Goal: Information Seeking & Learning: Learn about a topic

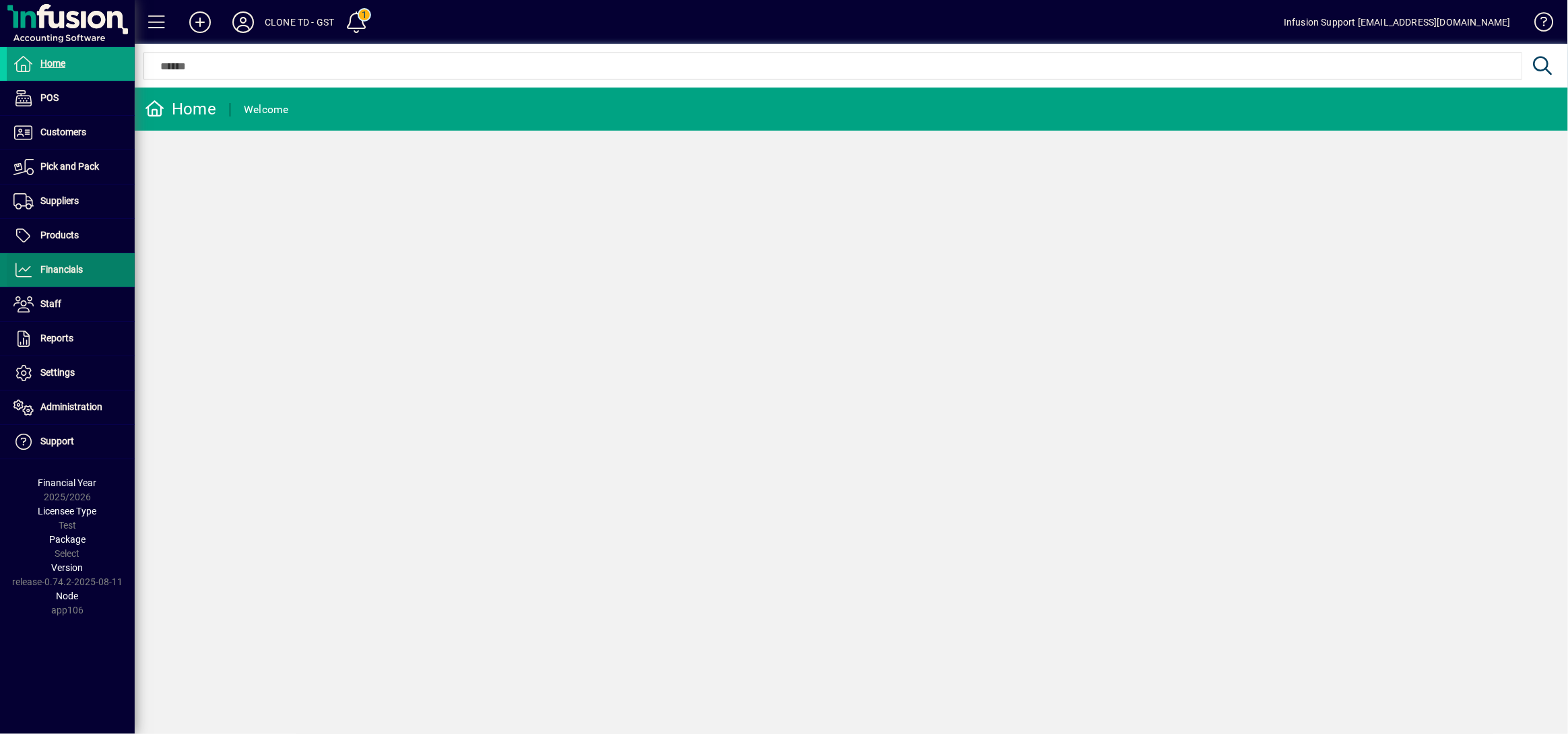
click at [78, 267] on span "Financials" at bounding box center [61, 269] width 42 height 11
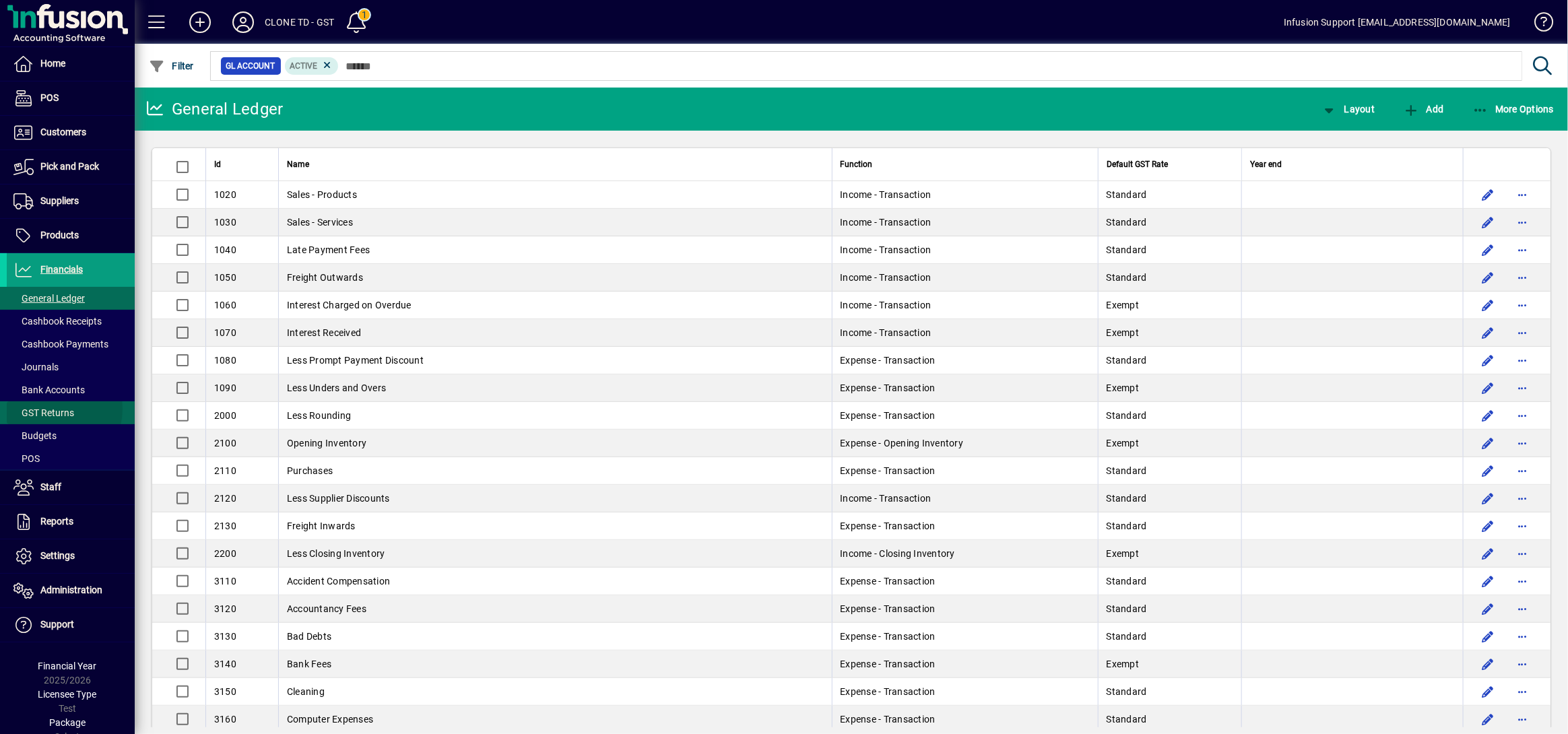
click at [55, 410] on span "GST Returns" at bounding box center [44, 413] width 60 height 11
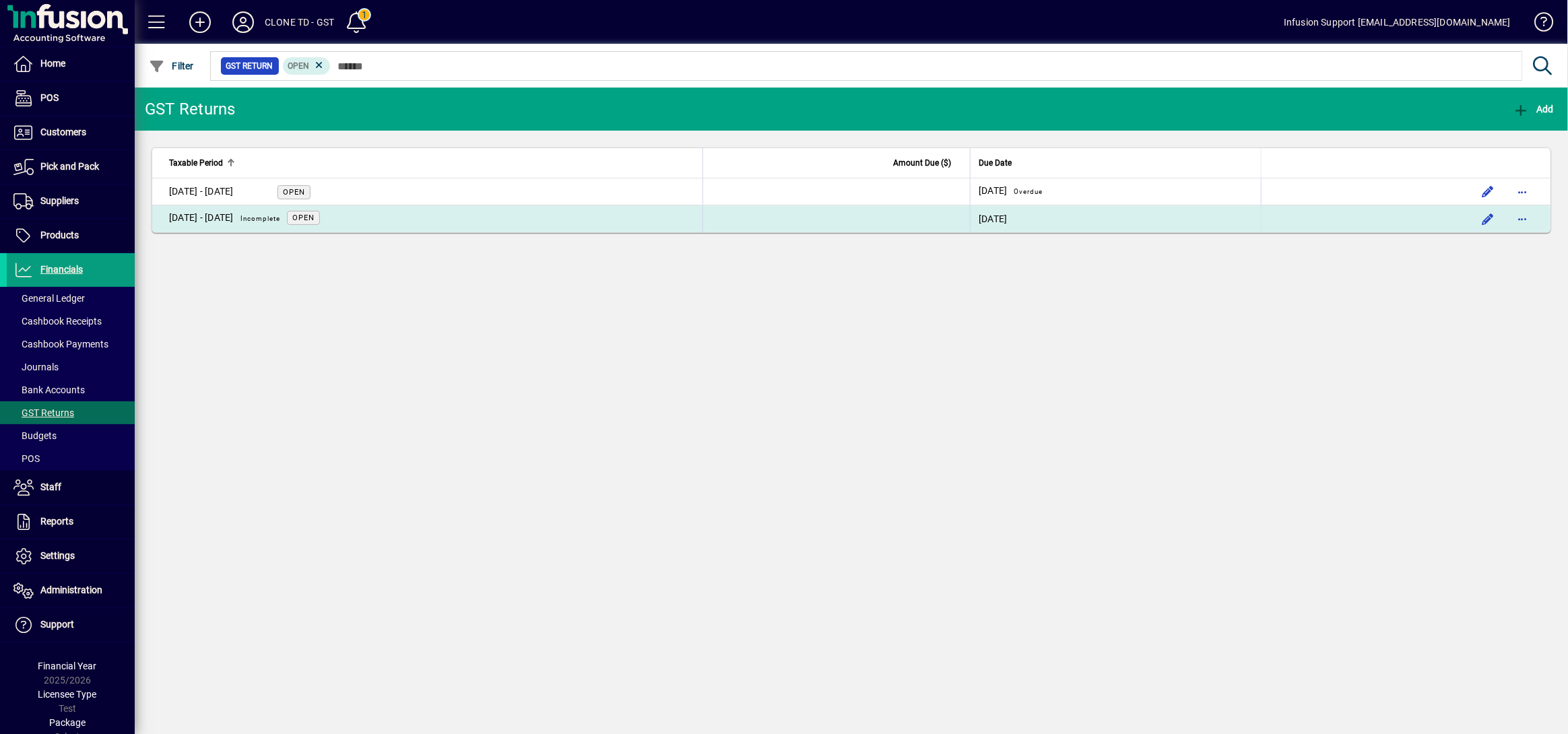
click at [387, 214] on td "[DATE] - [DATE] Incomplete Open" at bounding box center [427, 219] width 550 height 27
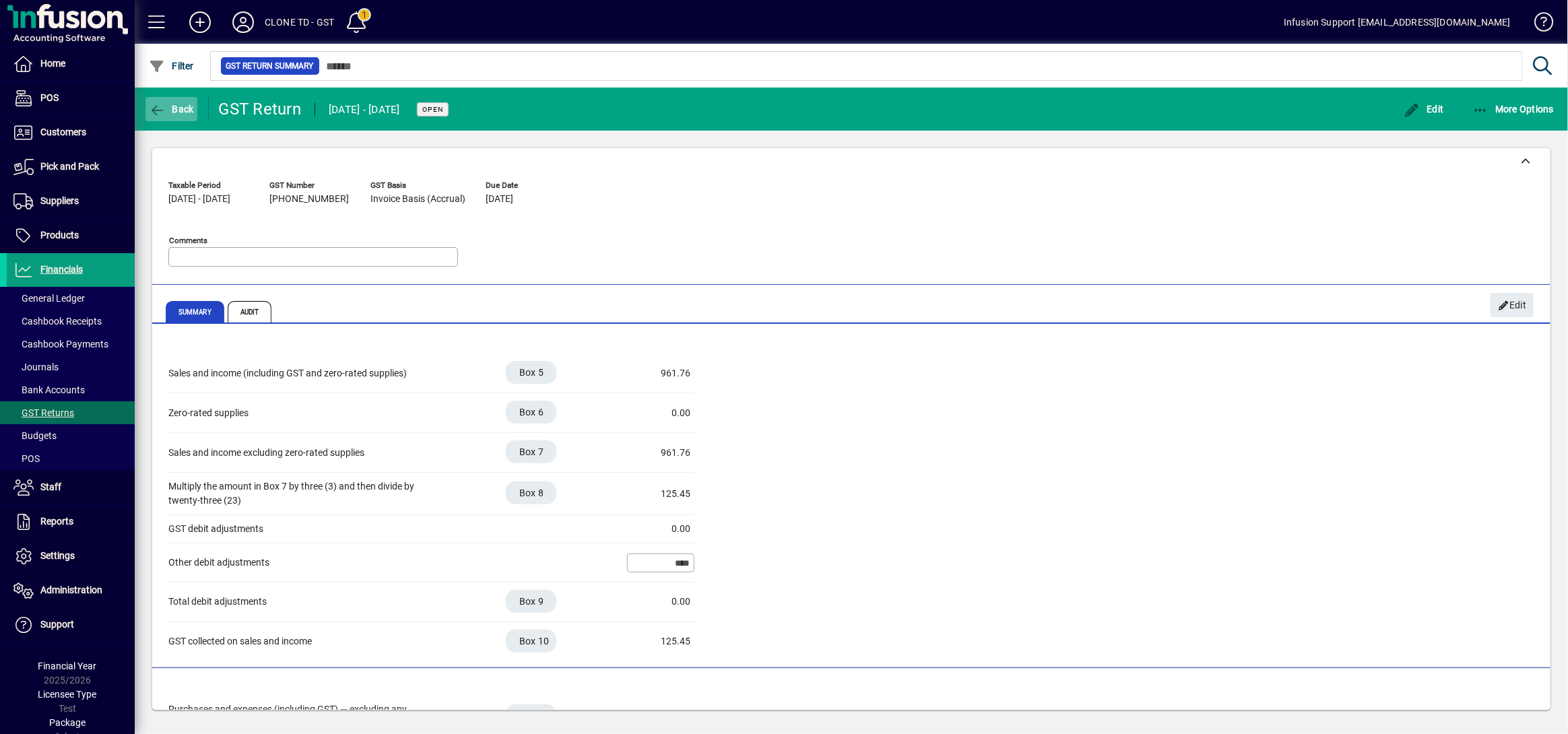
click at [182, 111] on span "Back" at bounding box center [171, 109] width 45 height 11
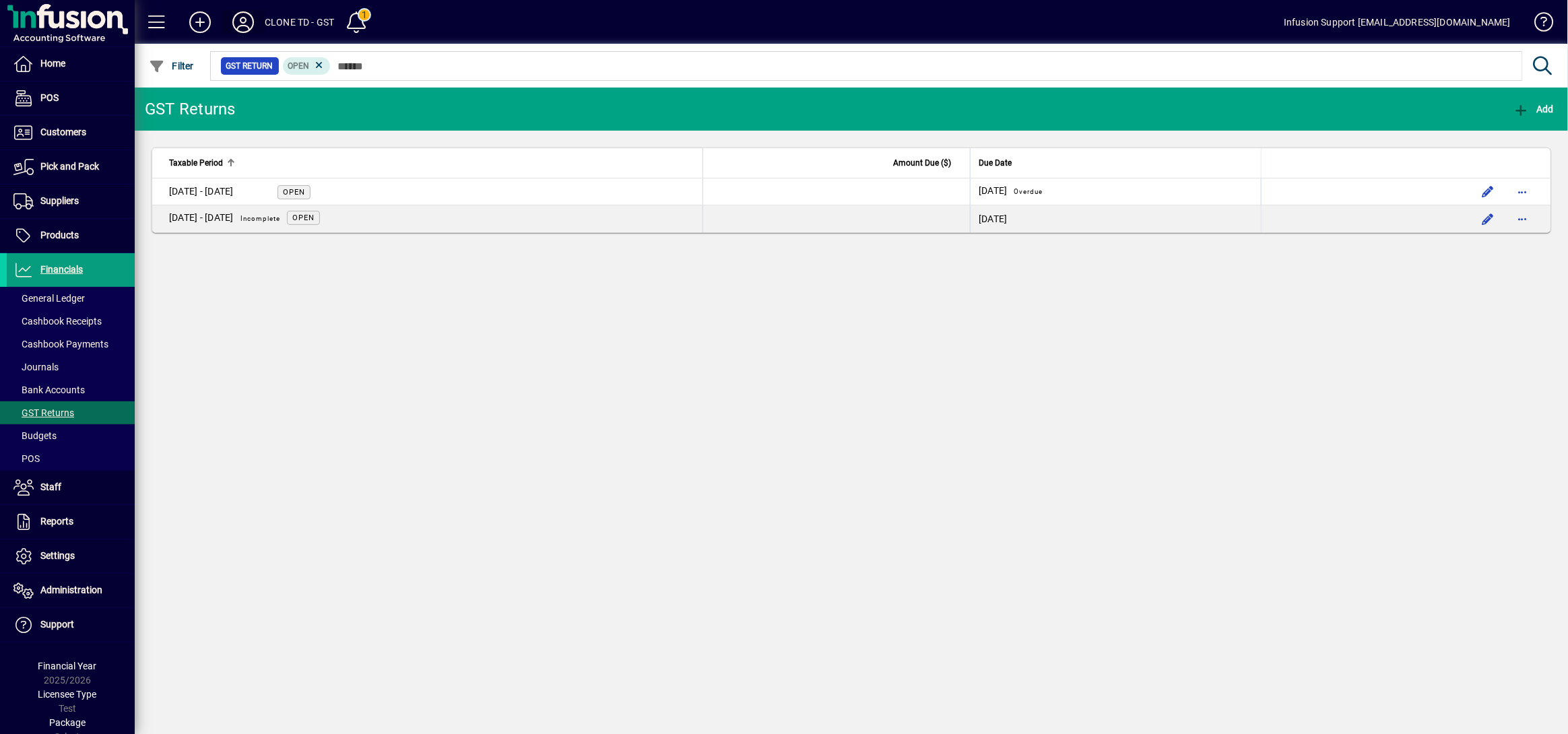
click at [244, 15] on icon at bounding box center [242, 22] width 27 height 22
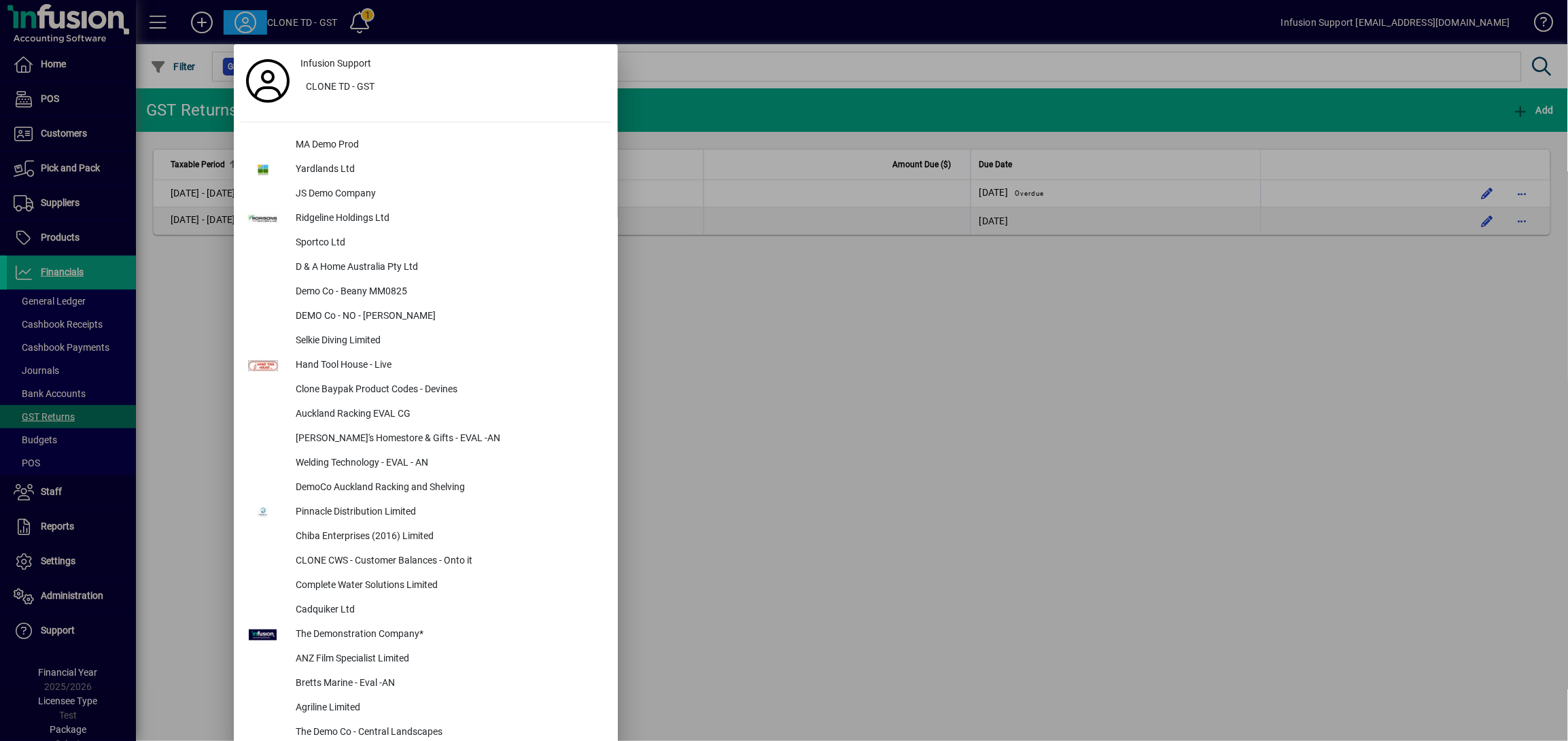
click at [67, 141] on div at bounding box center [784, 370] width 1568 height 741
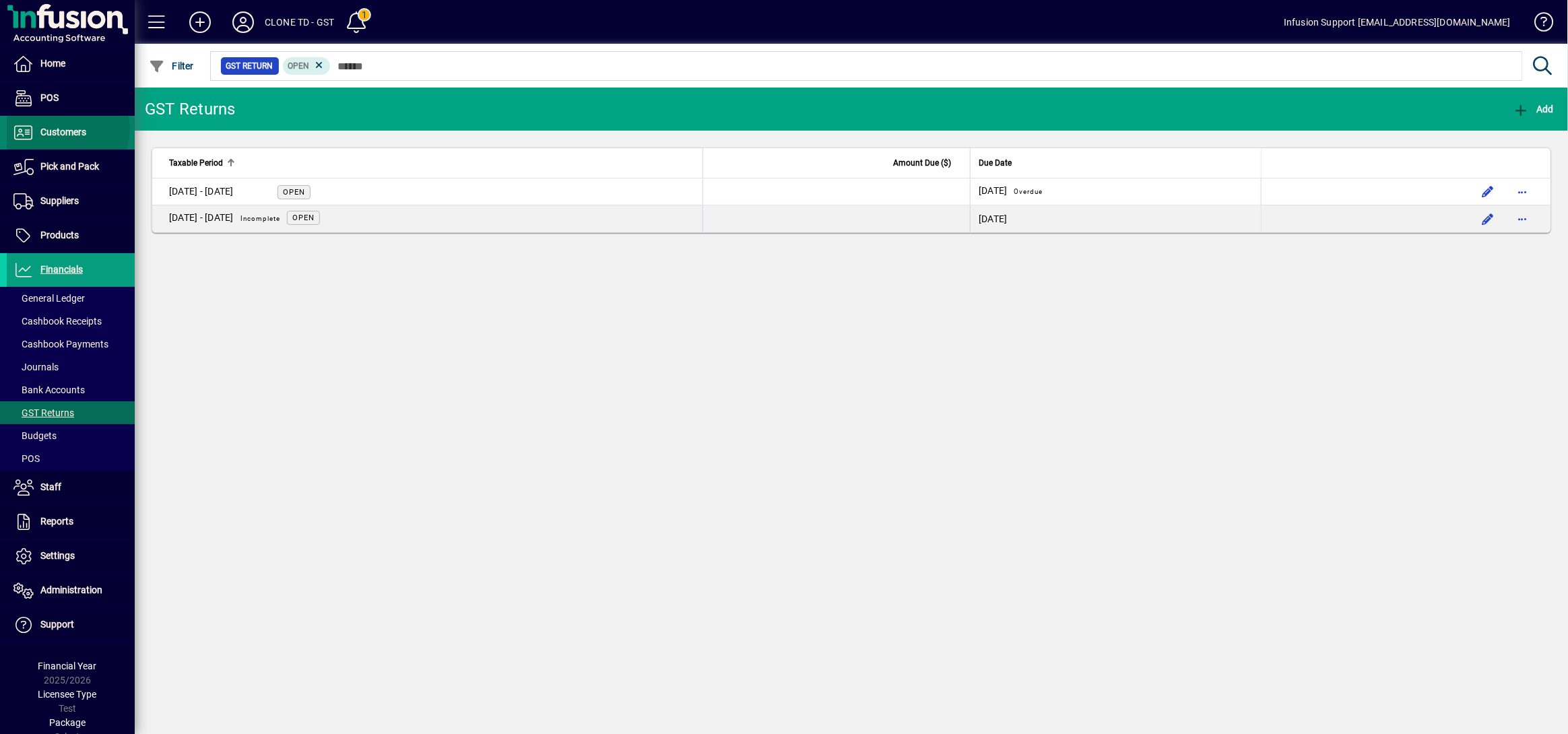
click at [67, 129] on span "Customers" at bounding box center [63, 132] width 46 height 11
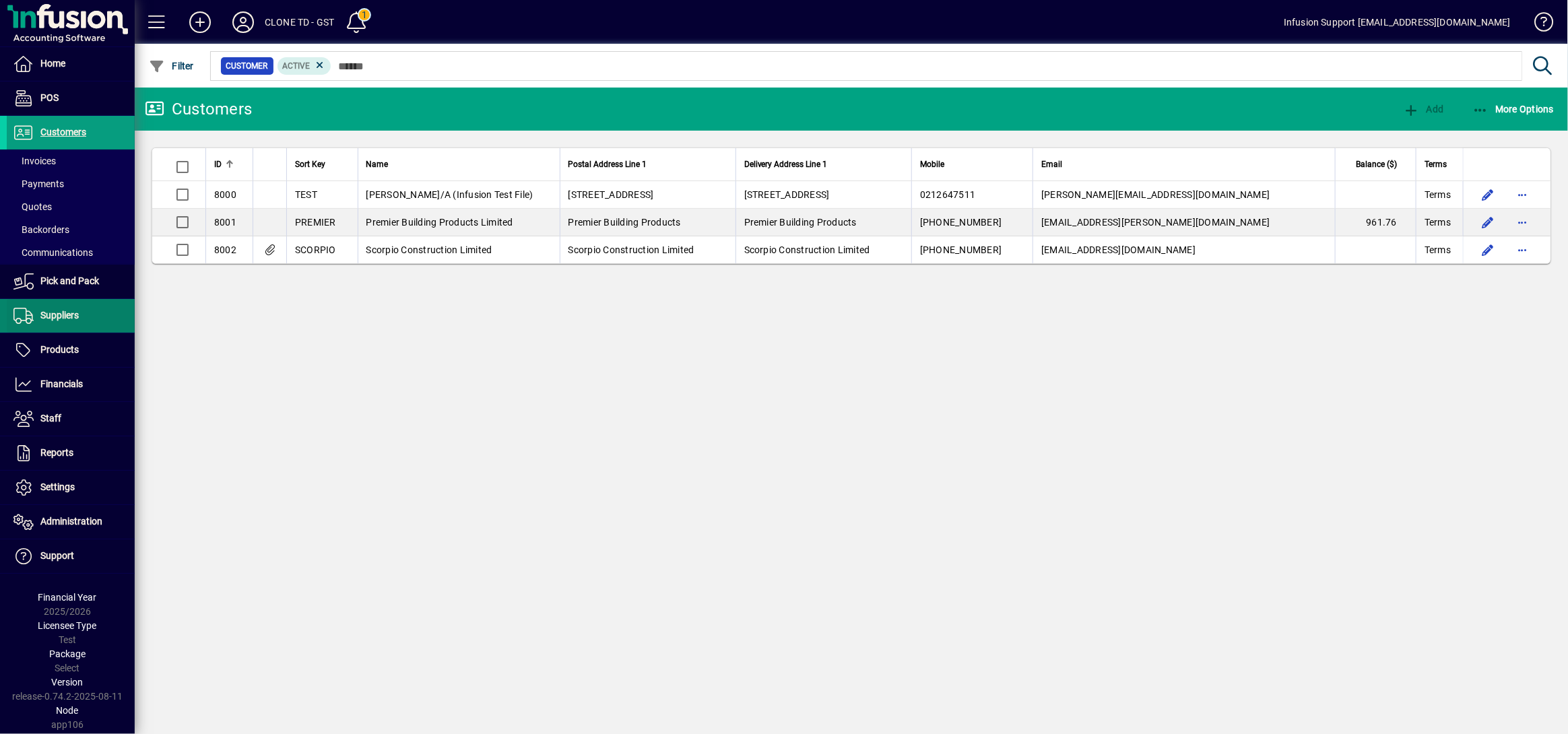
click at [60, 318] on span "Suppliers" at bounding box center [59, 315] width 38 height 11
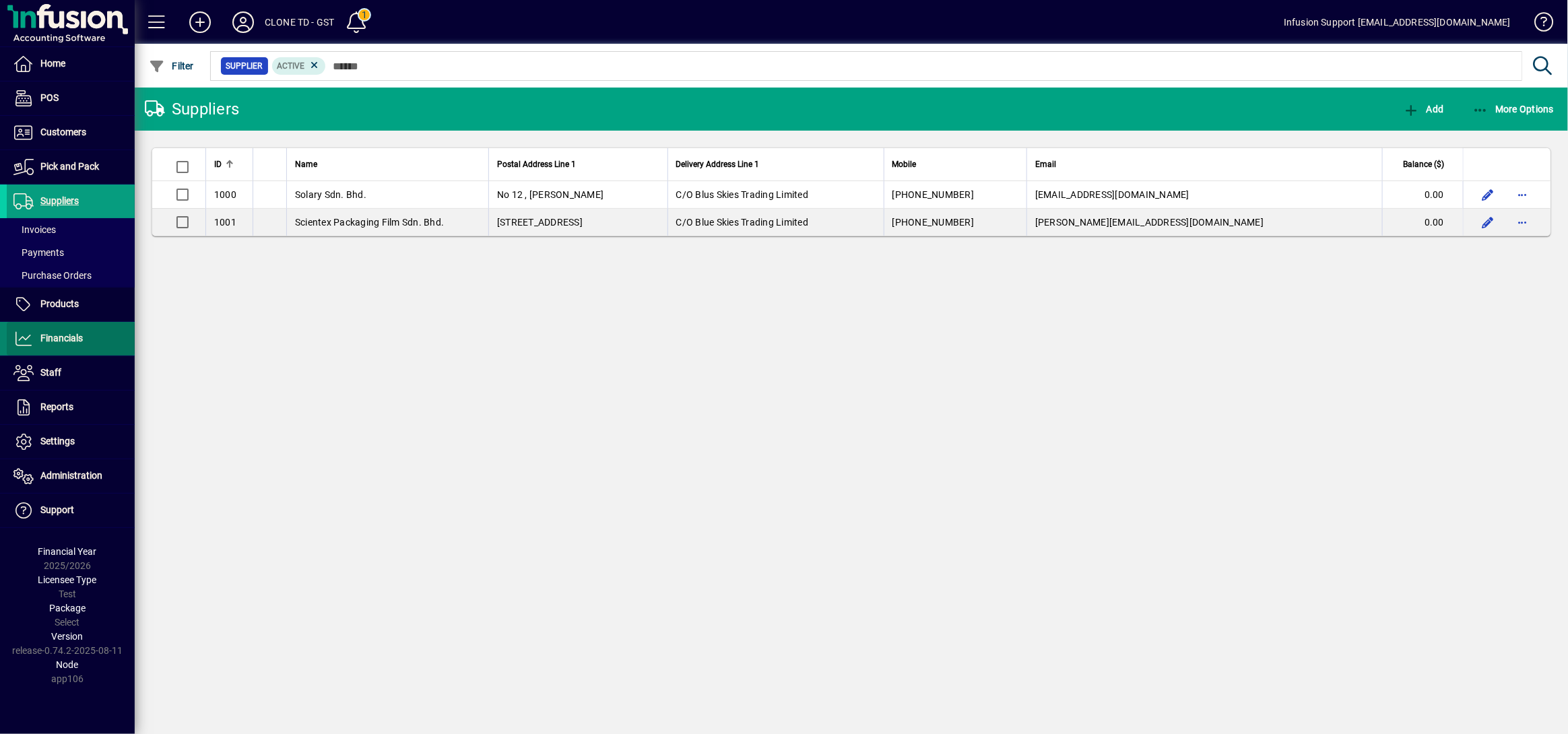
click at [91, 344] on span at bounding box center [70, 339] width 128 height 32
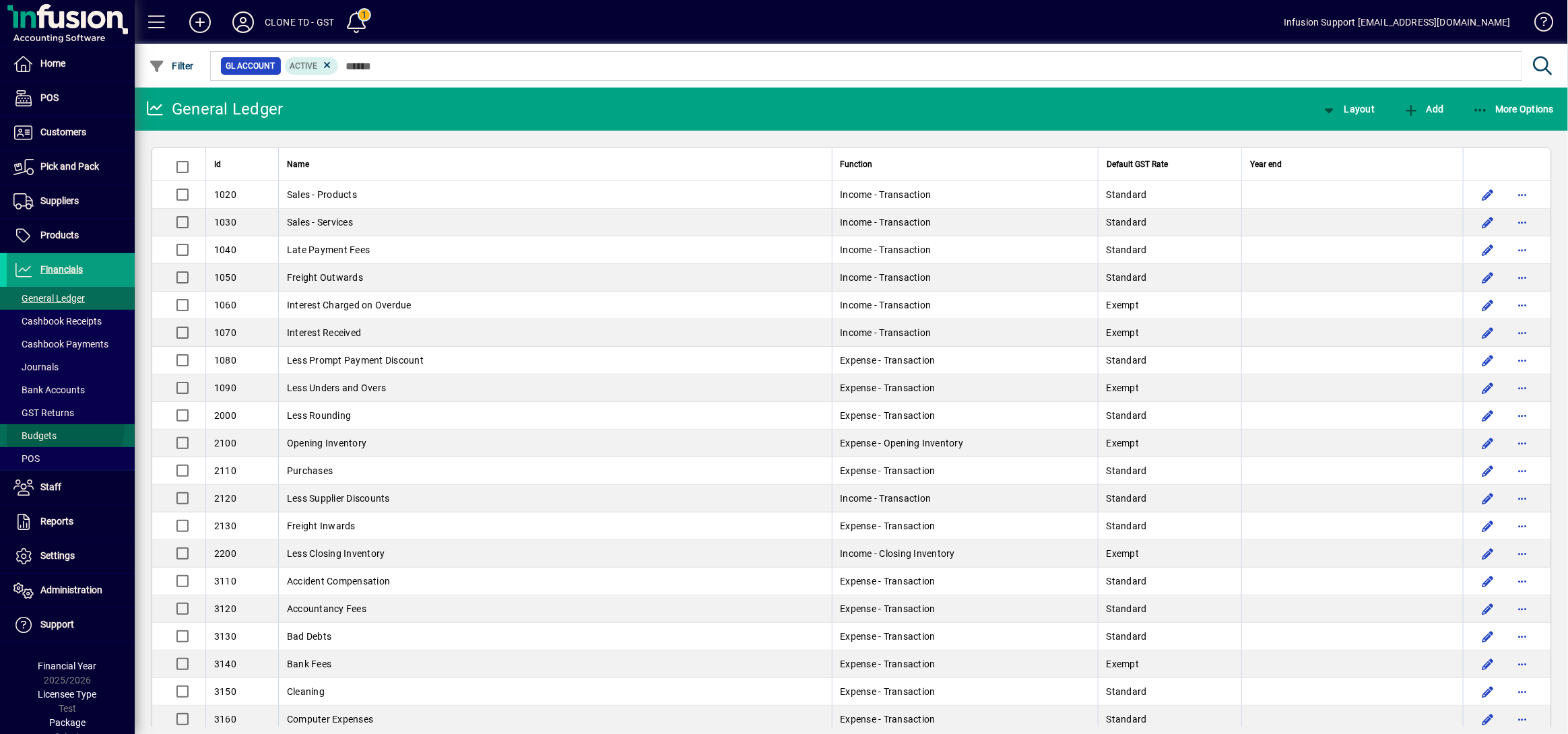
click at [59, 426] on span at bounding box center [70, 436] width 128 height 32
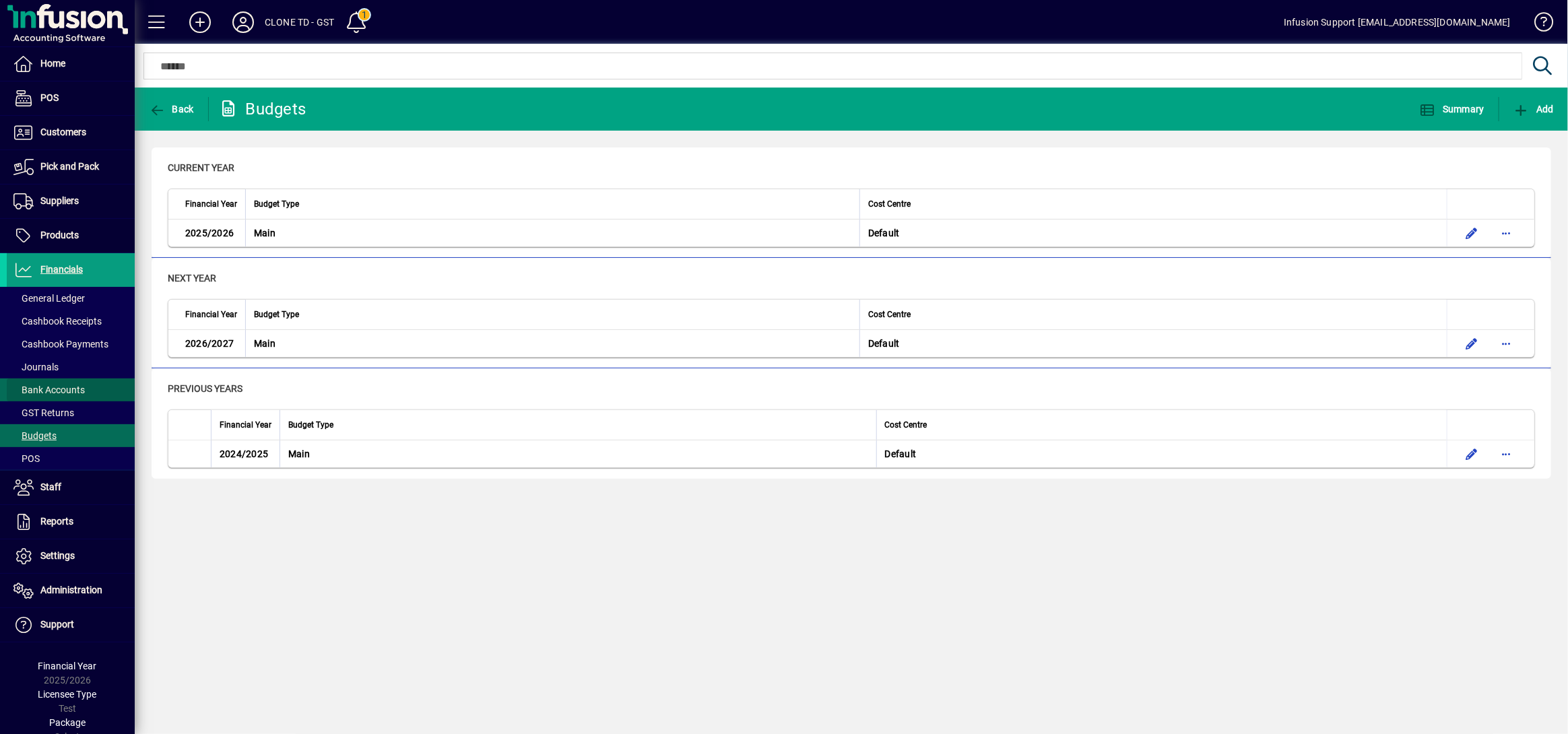
click at [74, 386] on span "Bank Accounts" at bounding box center [49, 390] width 71 height 11
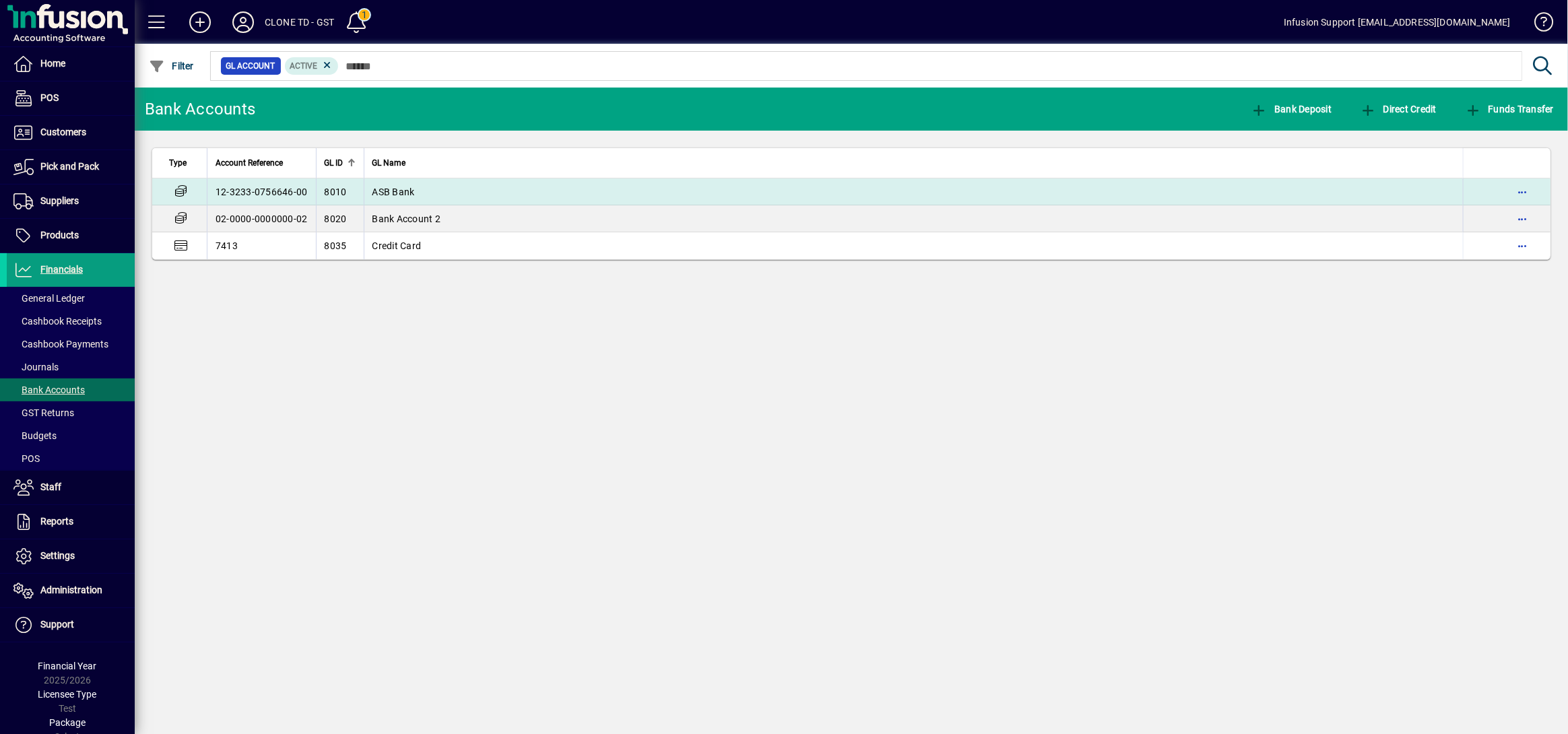
click at [278, 198] on td "12-3233-0756646-00" at bounding box center [262, 191] width 109 height 27
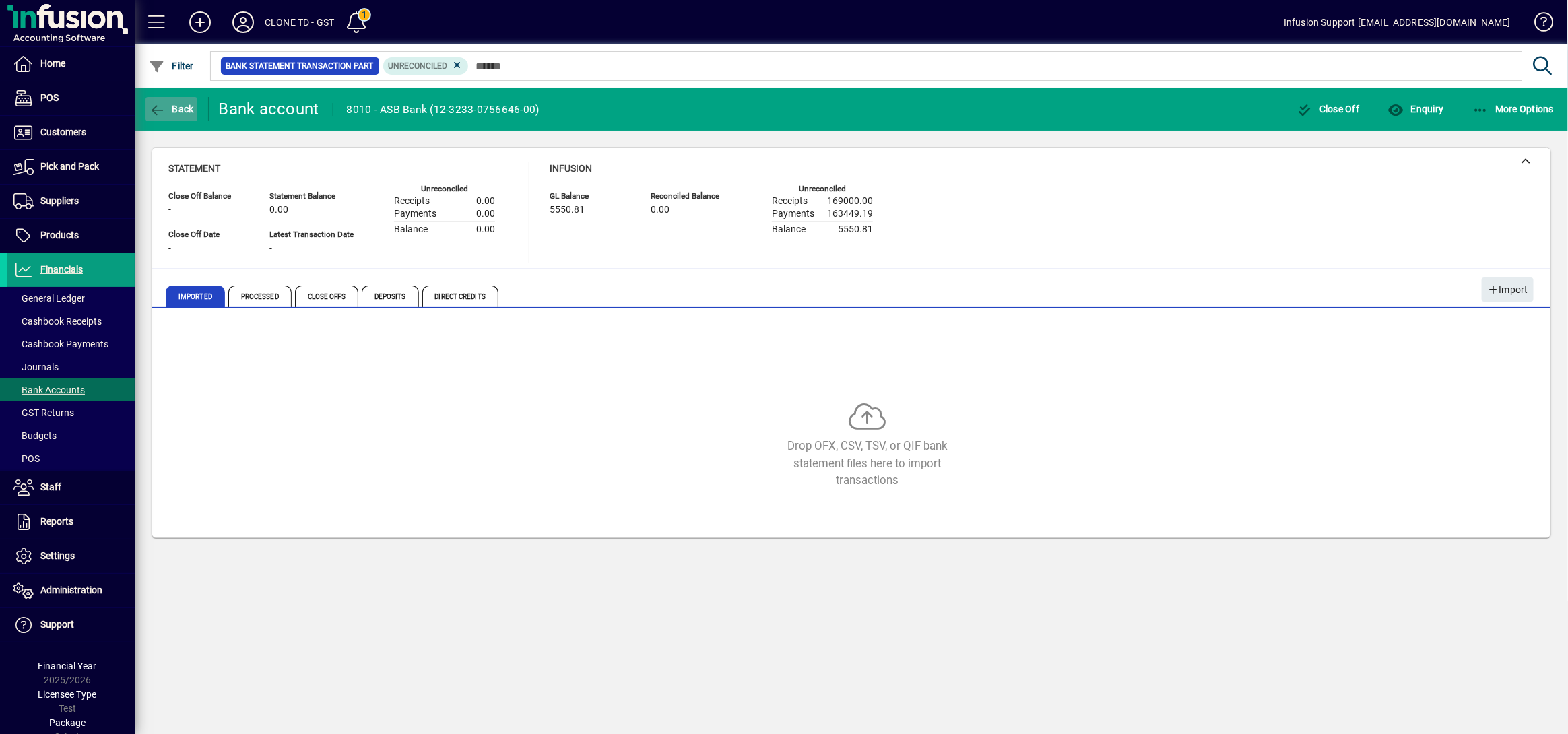
click at [159, 110] on icon "button" at bounding box center [157, 110] width 17 height 14
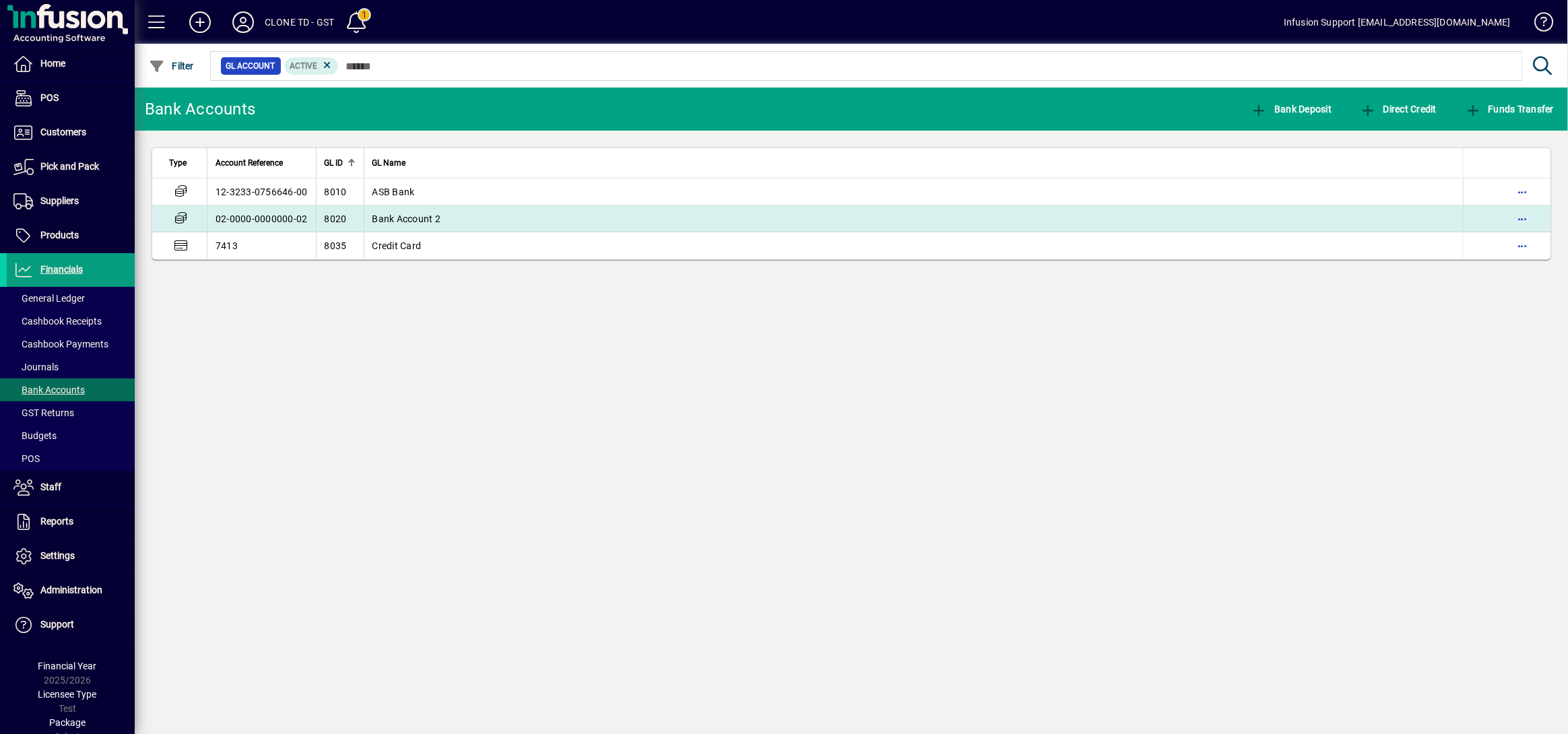
click at [264, 221] on td "02-0000-0000000-02" at bounding box center [262, 219] width 109 height 27
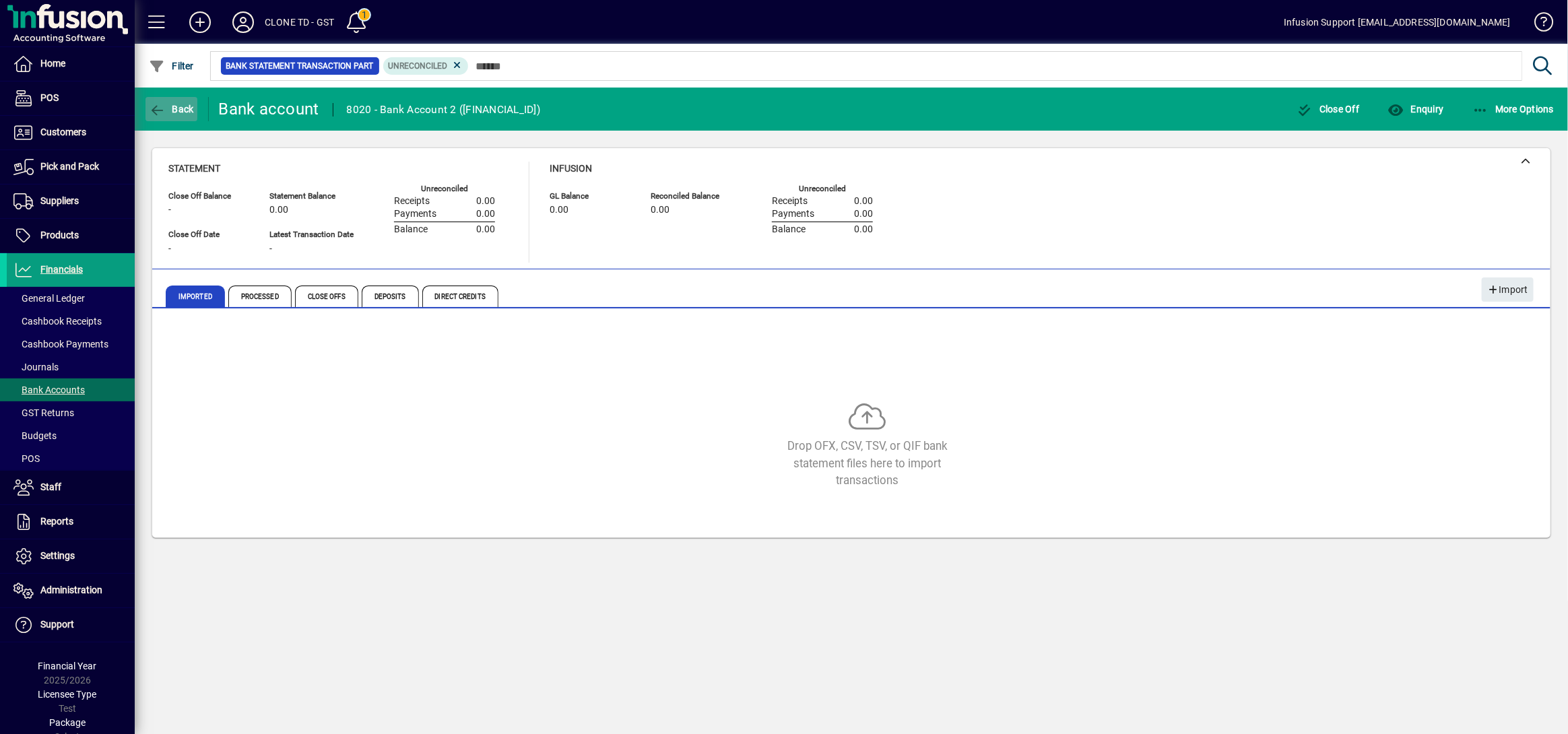
click at [164, 111] on icon "button" at bounding box center [157, 110] width 17 height 14
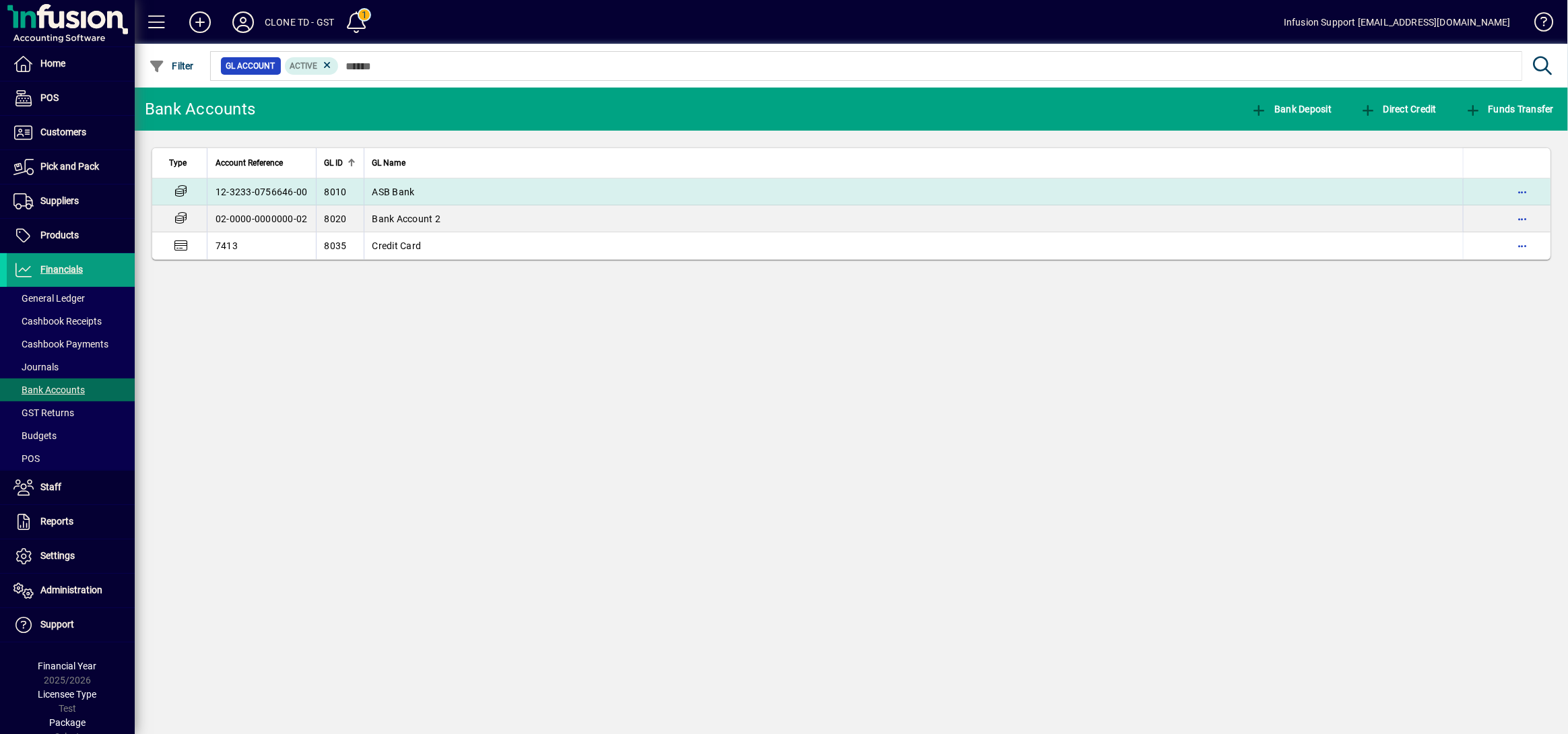
click at [257, 187] on td "12-3233-0756646-00" at bounding box center [262, 191] width 109 height 27
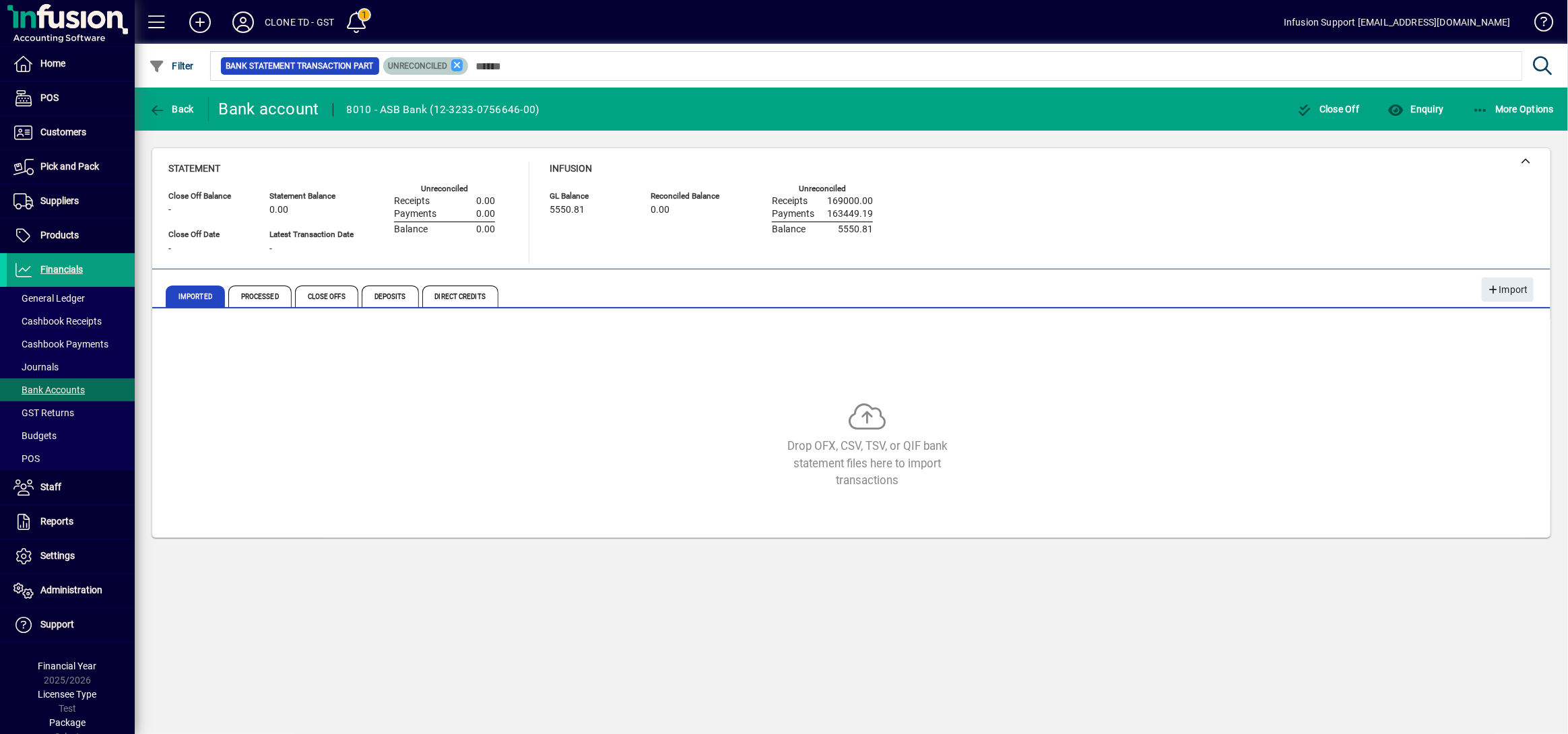
click at [454, 68] on icon at bounding box center [457, 65] width 12 height 12
click at [252, 294] on span "Processed" at bounding box center [260, 296] width 63 height 22
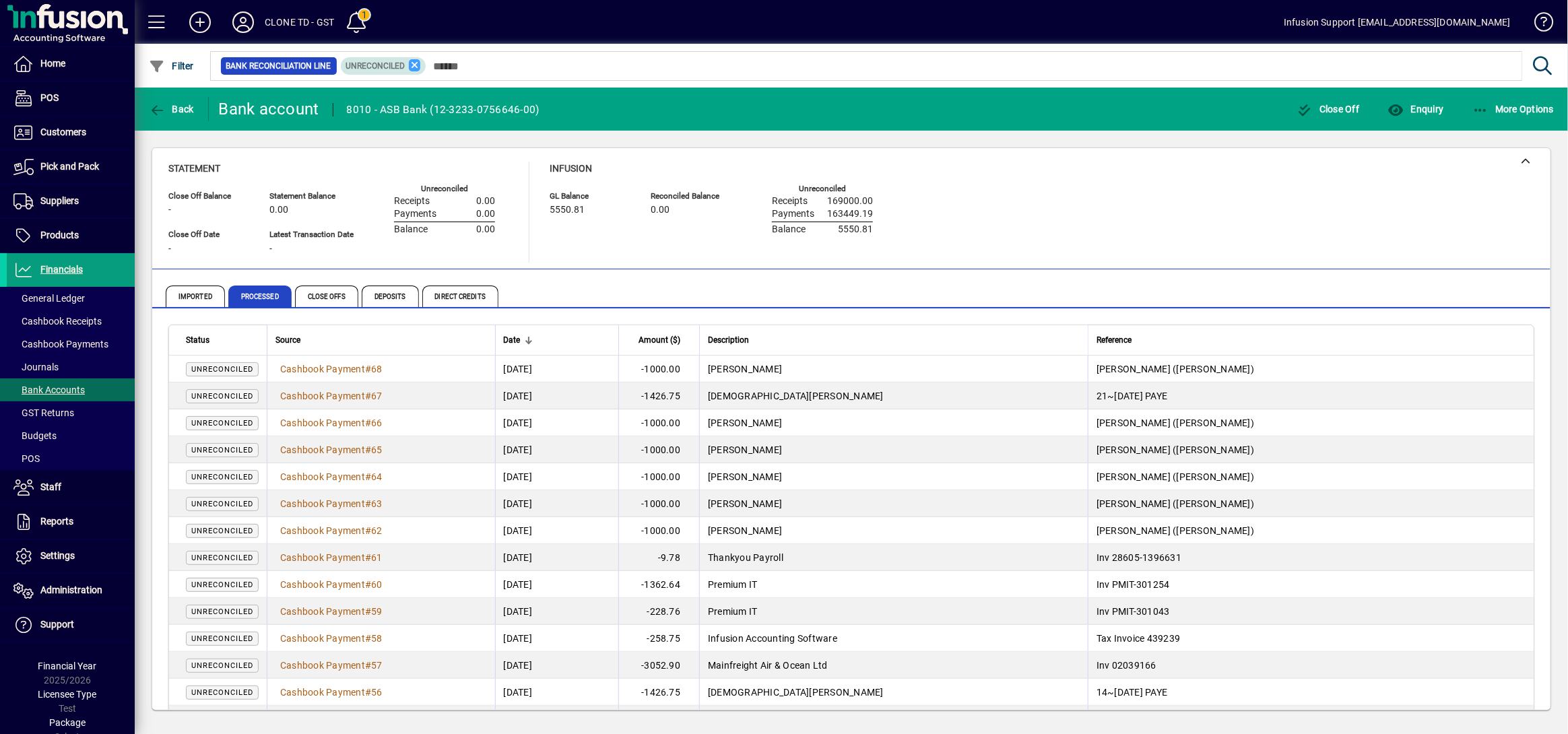
click at [416, 65] on icon at bounding box center [415, 65] width 12 height 12
click at [365, 22] on span at bounding box center [356, 22] width 32 height 32
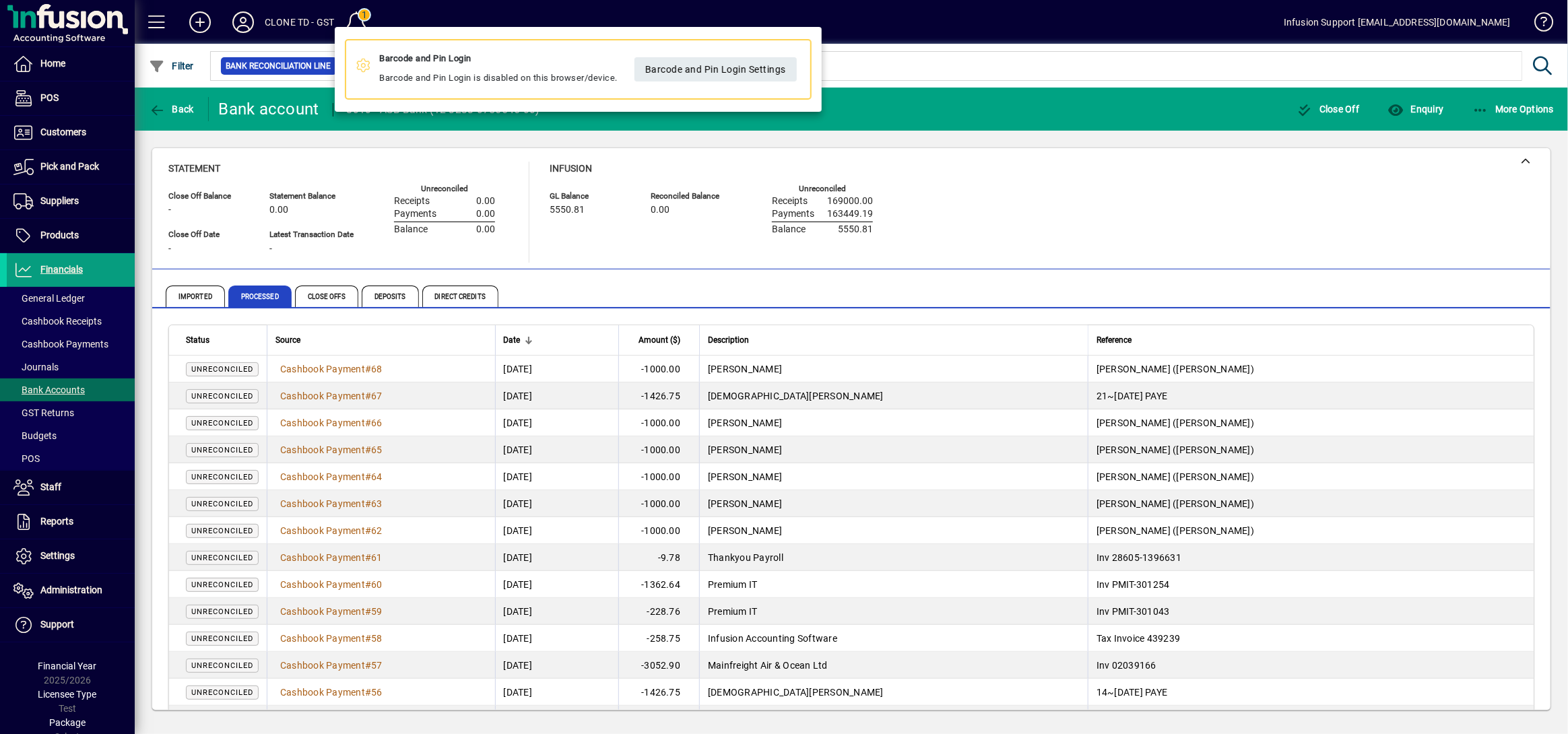
click at [813, 267] on div at bounding box center [784, 367] width 1568 height 734
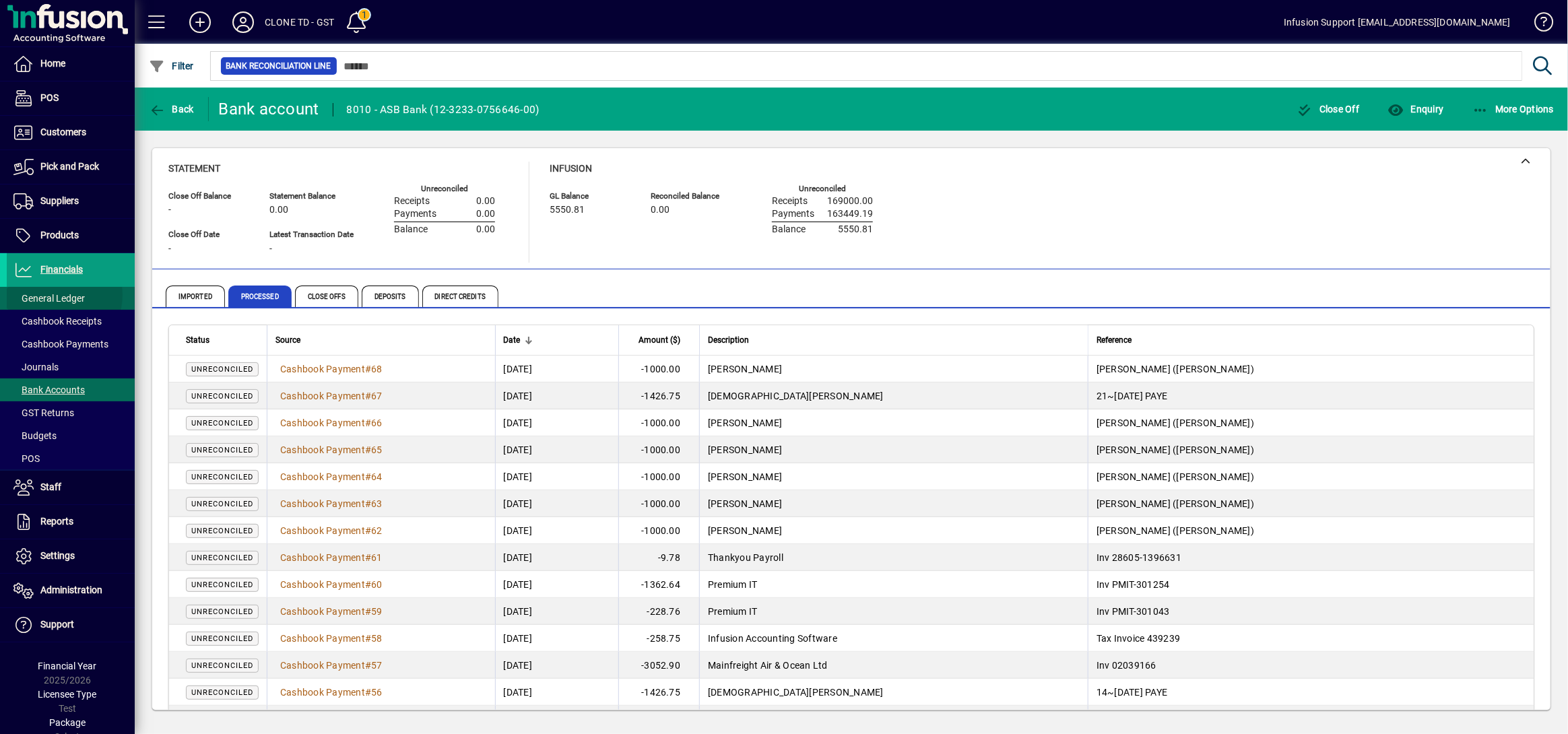
click at [59, 295] on span "General Ledger" at bounding box center [49, 298] width 71 height 11
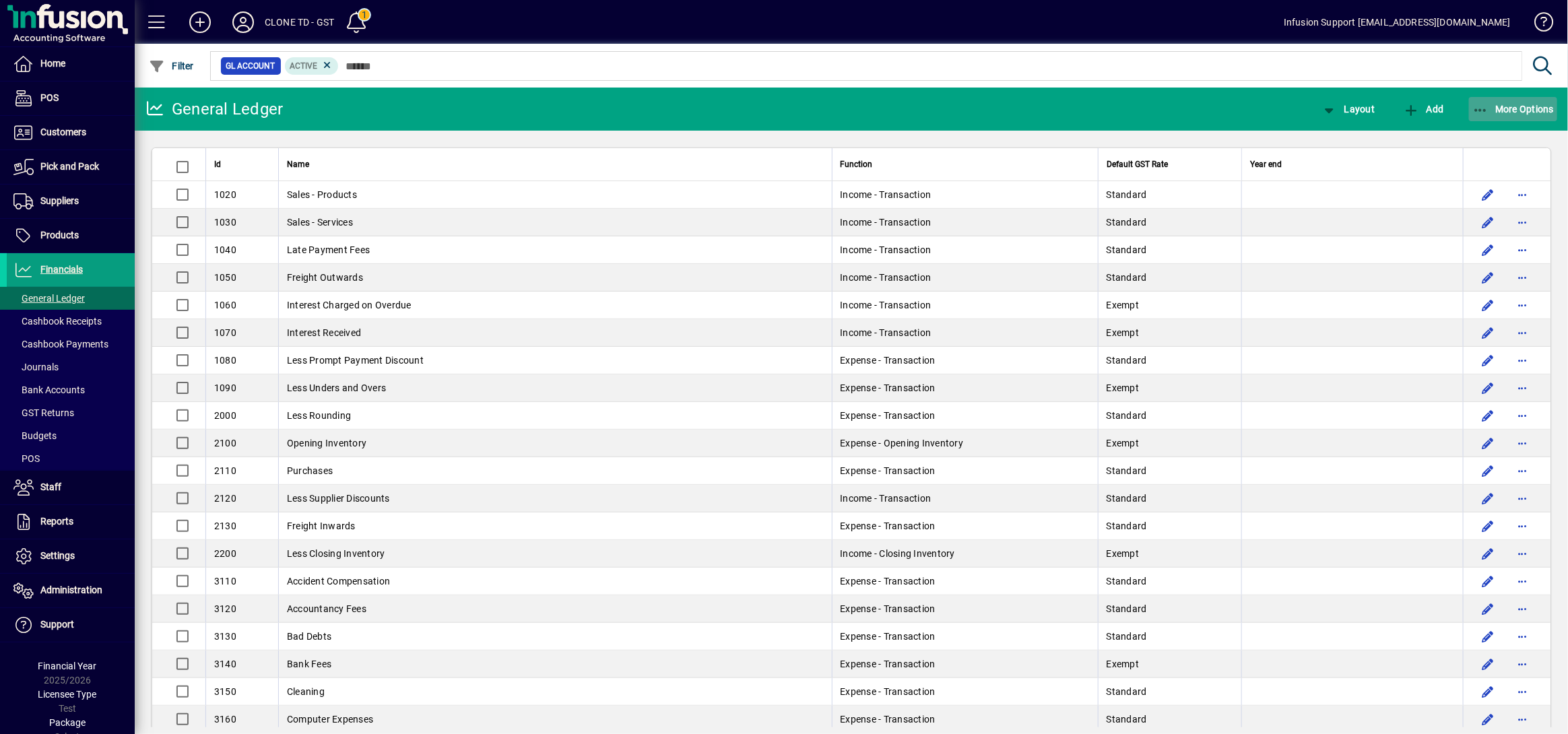
click at [1473, 104] on icon "button" at bounding box center [1480, 110] width 17 height 14
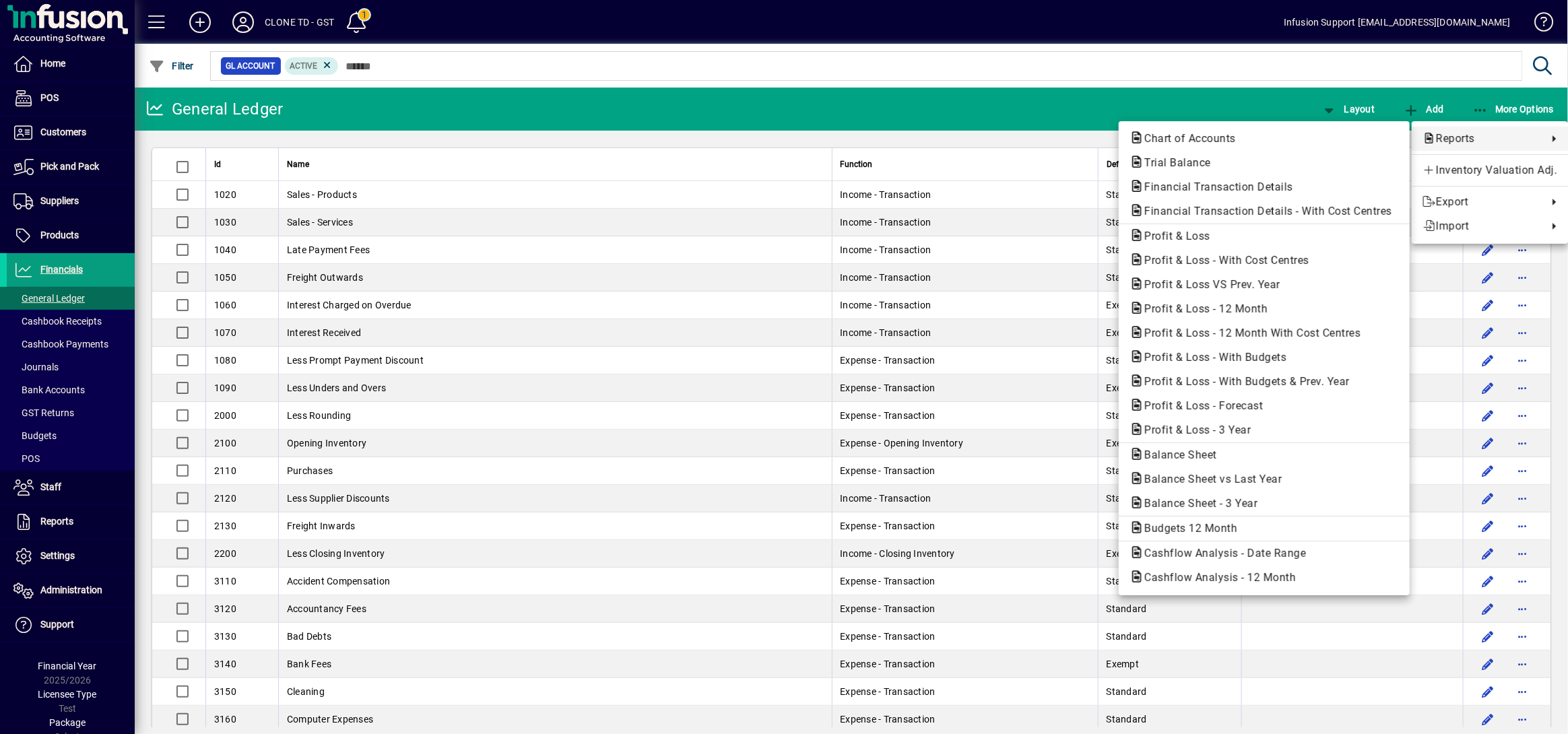
click at [424, 140] on div at bounding box center [784, 367] width 1568 height 734
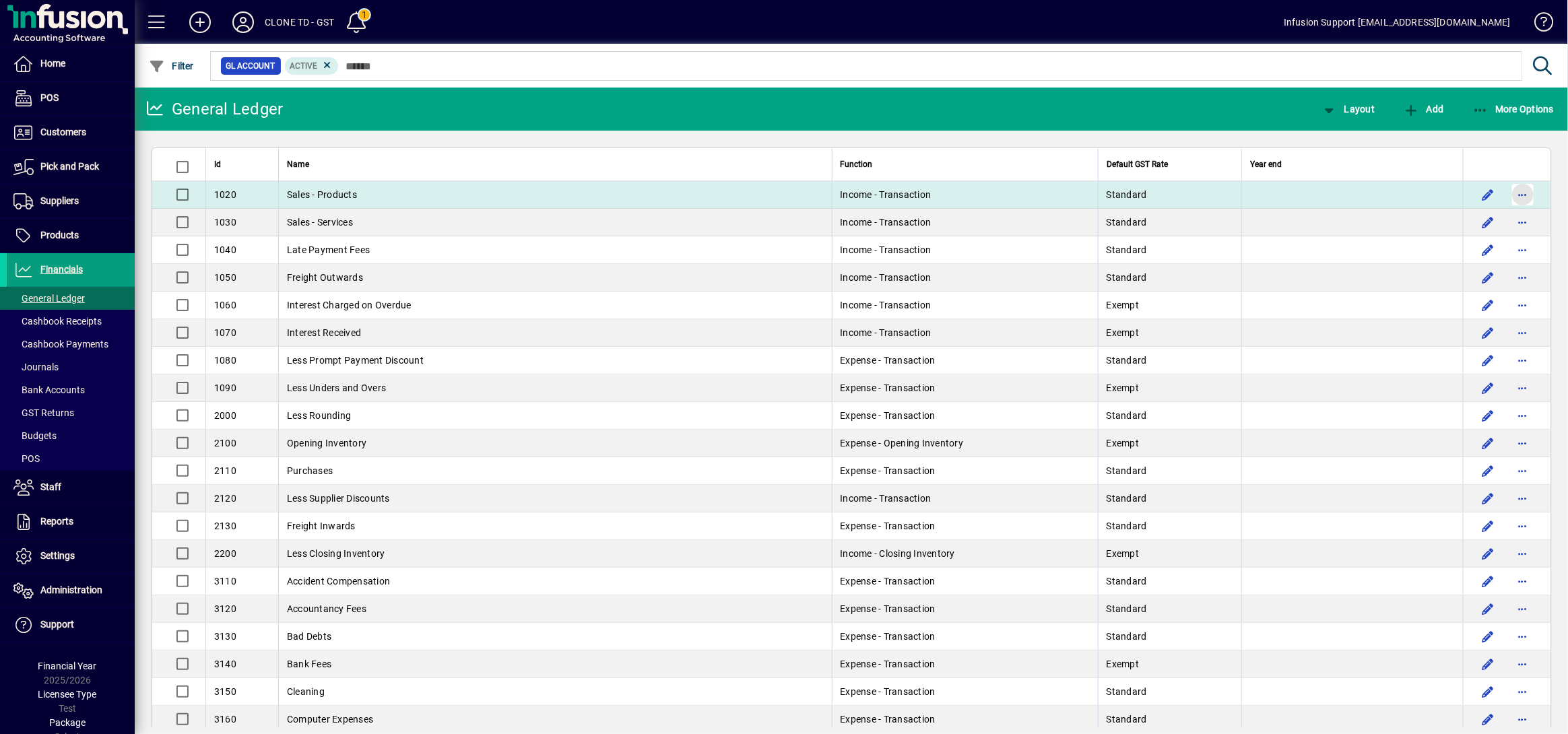
click at [1507, 188] on span "button" at bounding box center [1523, 194] width 32 height 32
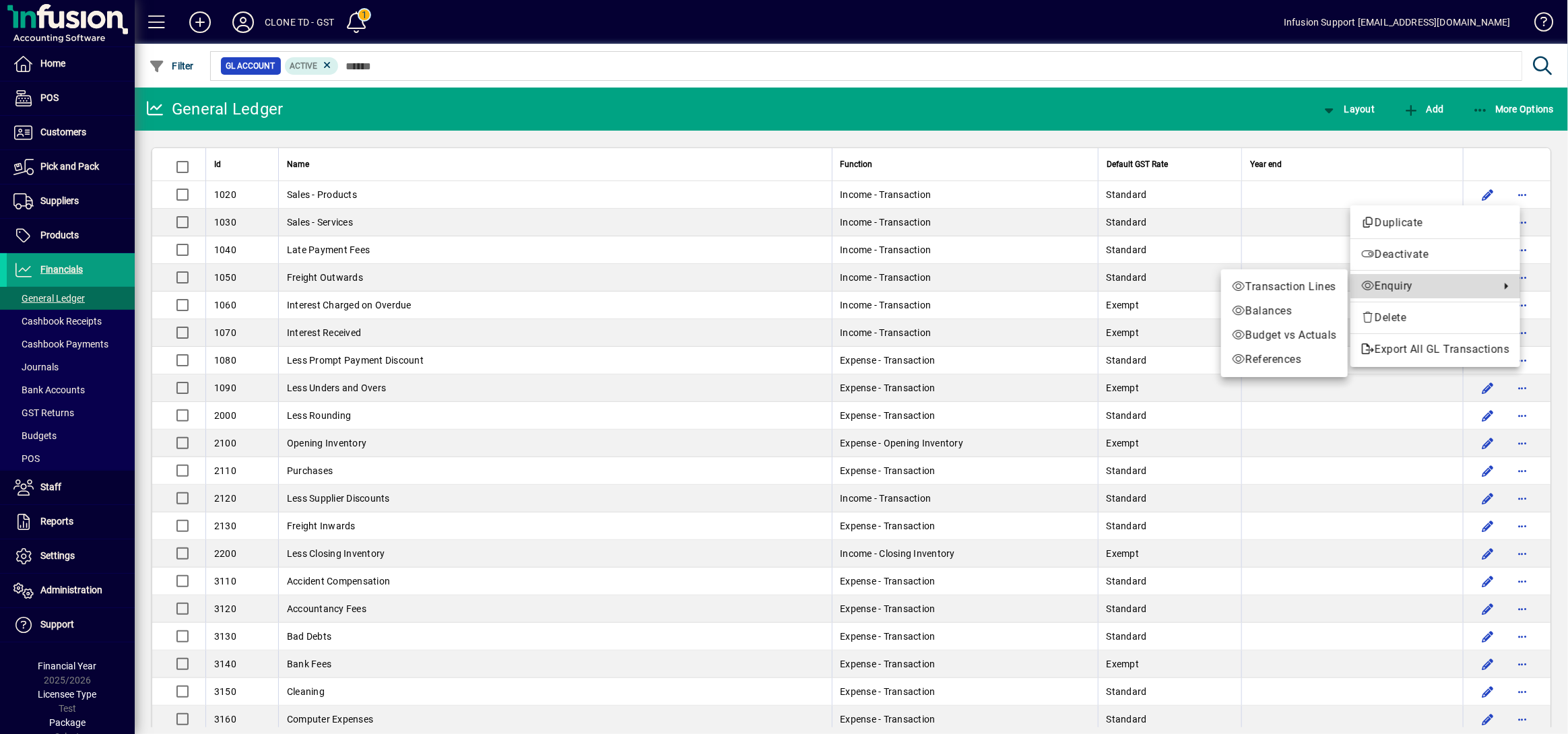
click at [1398, 286] on span "Enquiry" at bounding box center [1428, 286] width 132 height 16
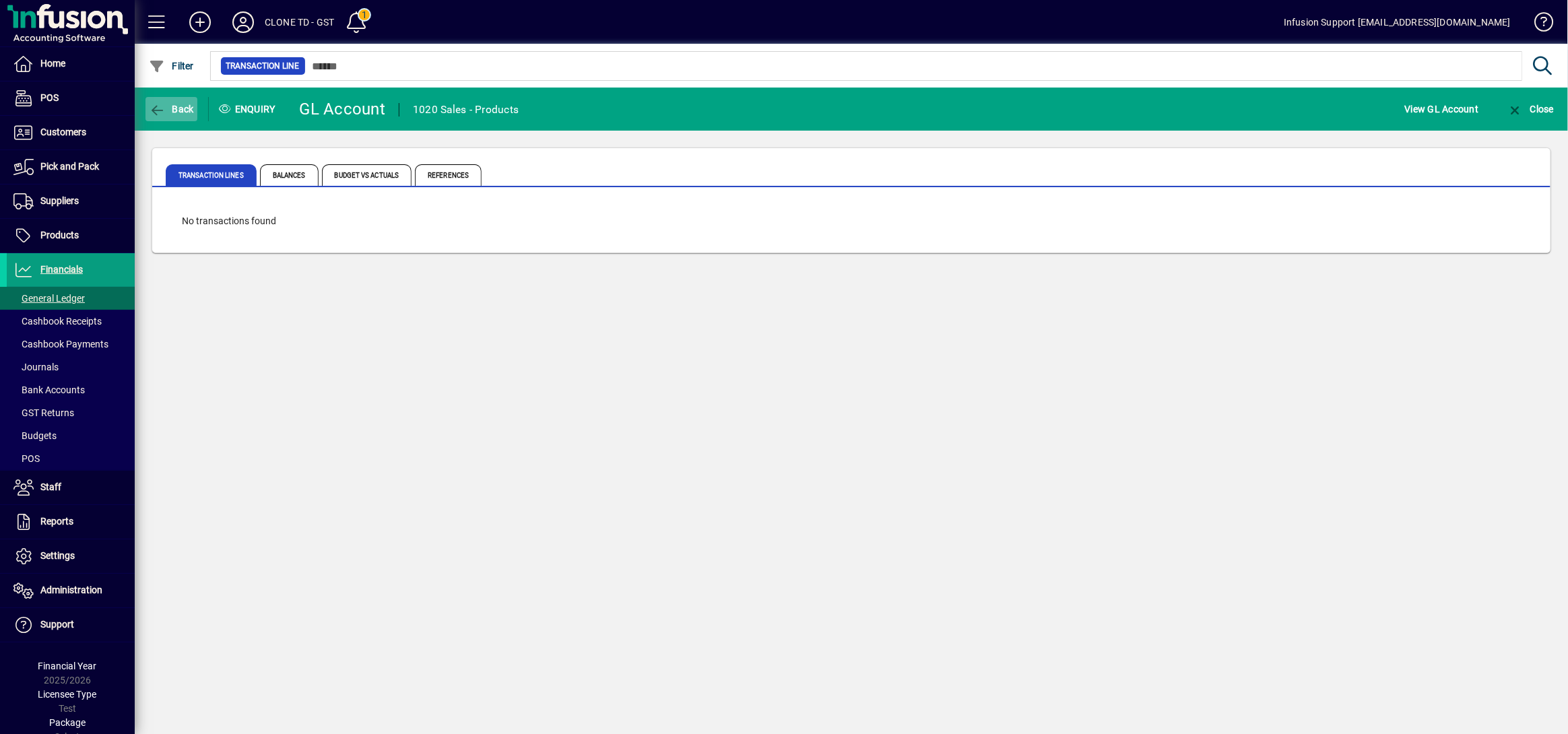
click at [157, 110] on icon "button" at bounding box center [157, 110] width 17 height 14
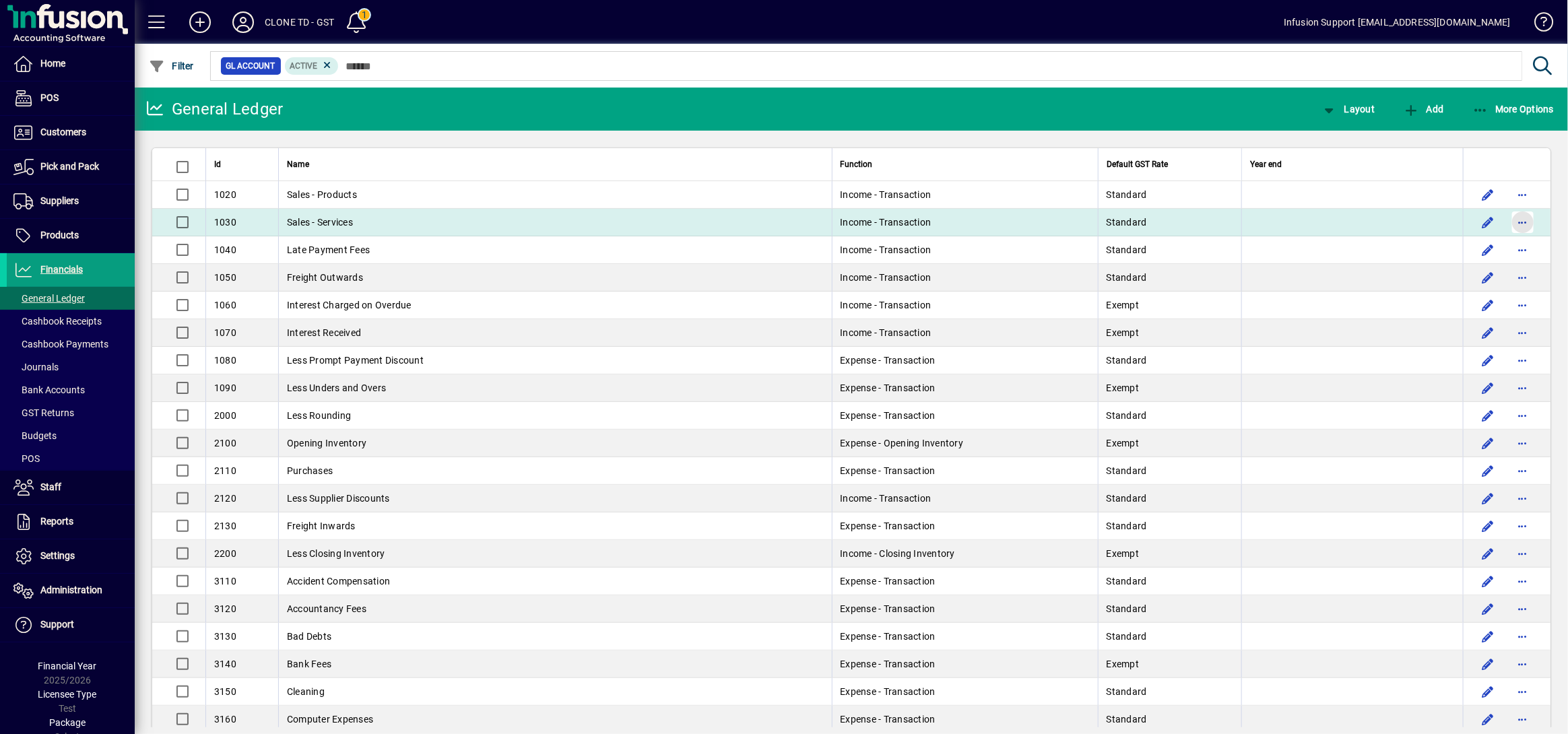
click at [1514, 222] on span "button" at bounding box center [1523, 222] width 32 height 32
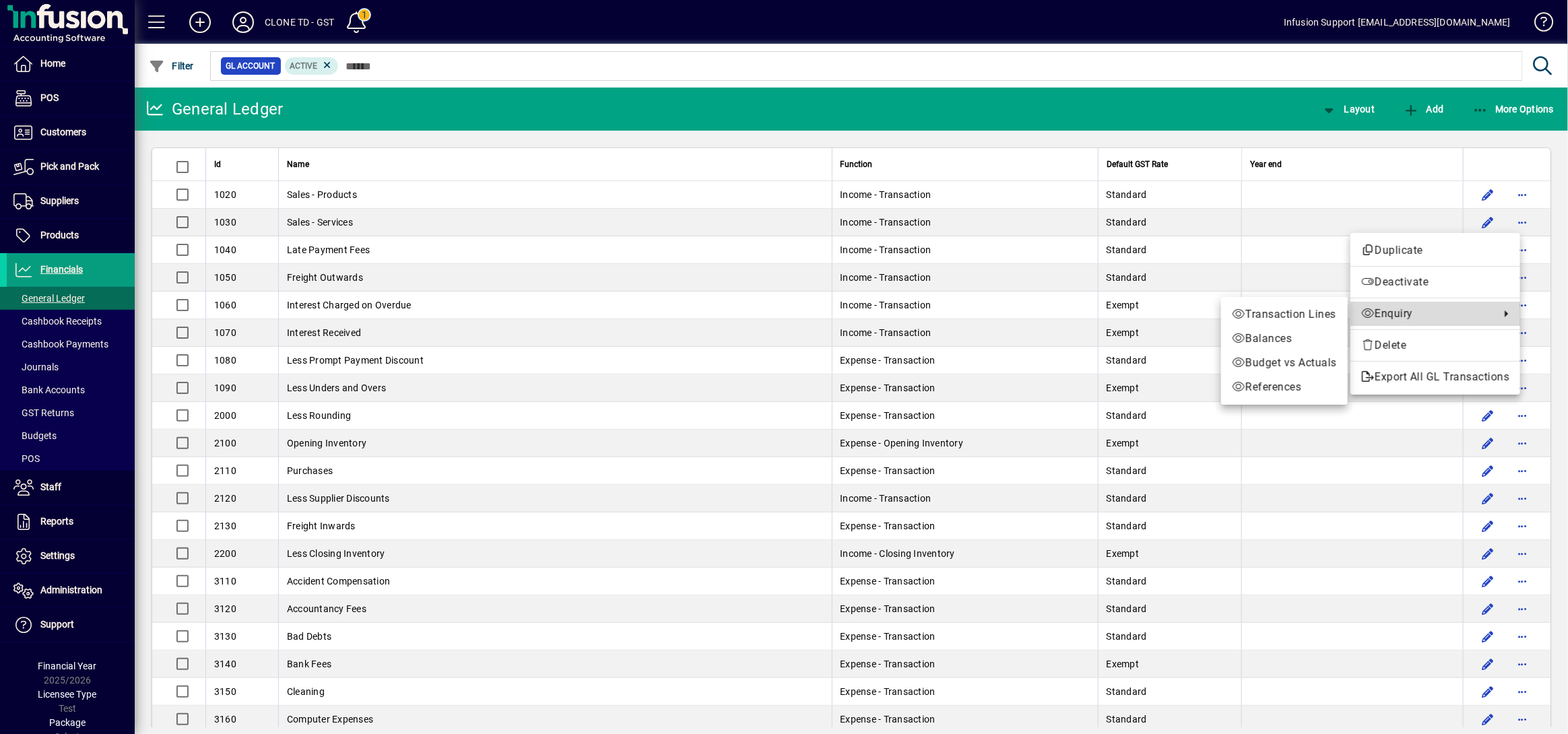
click at [1408, 314] on span "Enquiry" at bounding box center [1428, 313] width 132 height 16
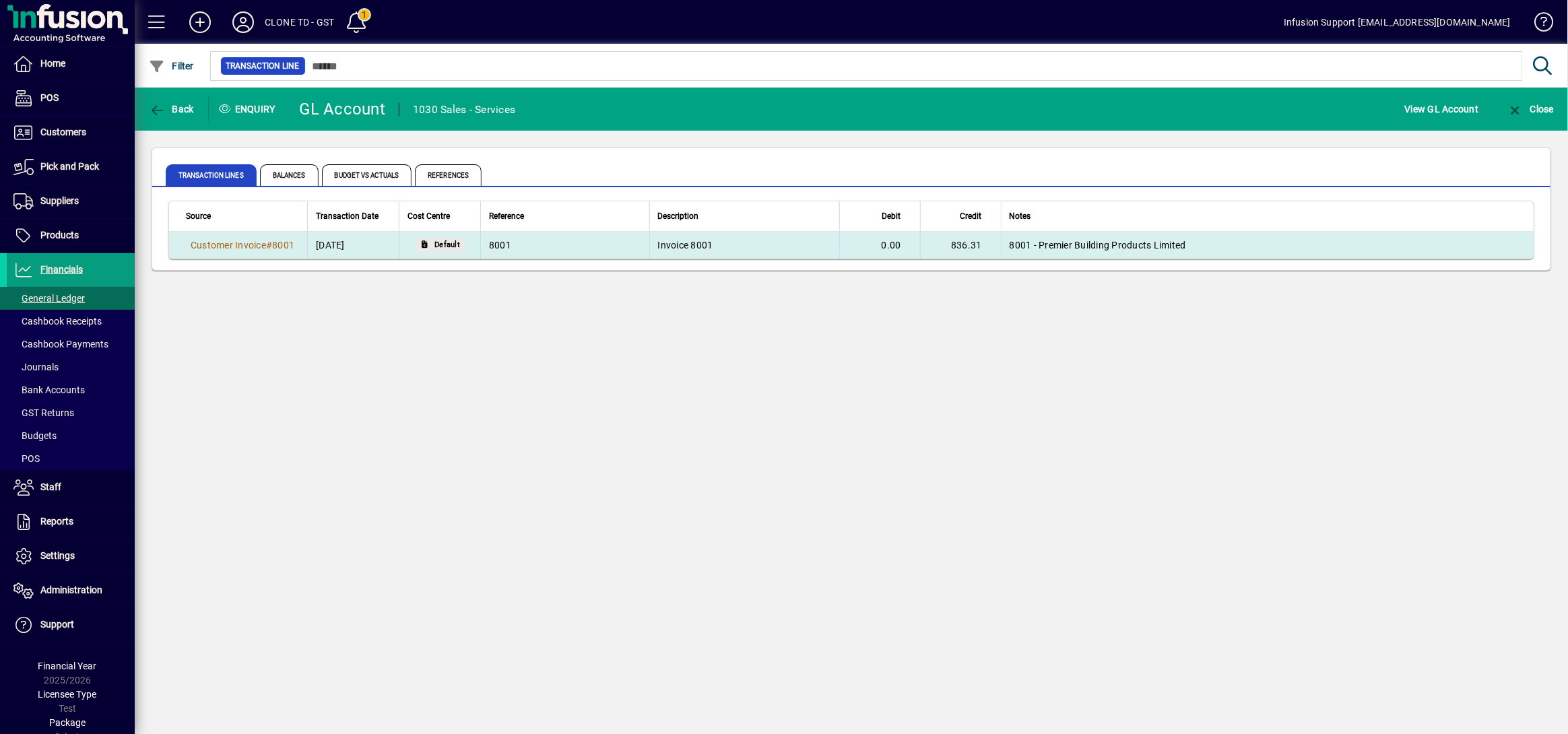
click at [582, 241] on td "8001" at bounding box center [564, 244] width 169 height 27
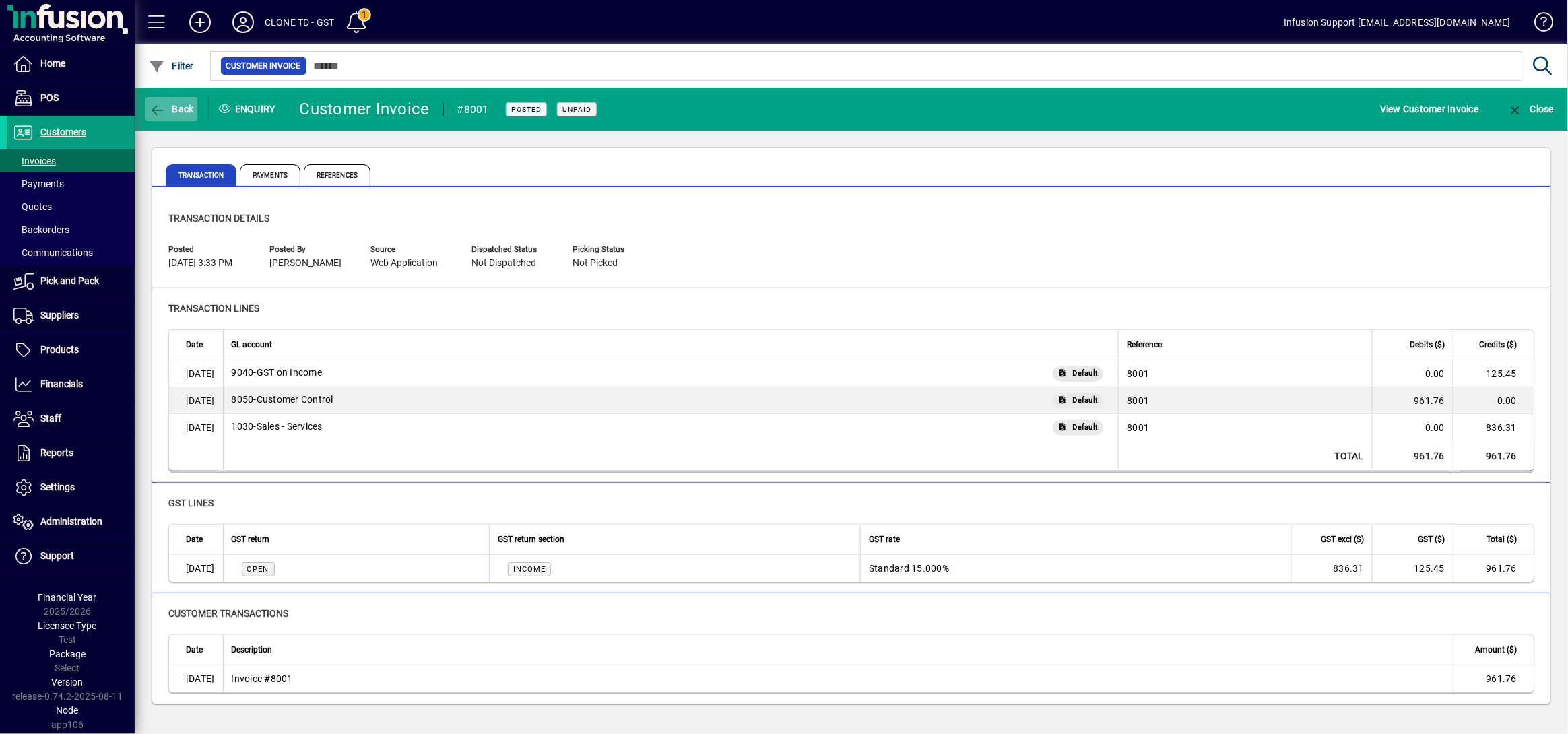
click at [165, 115] on span "button" at bounding box center [171, 109] width 52 height 32
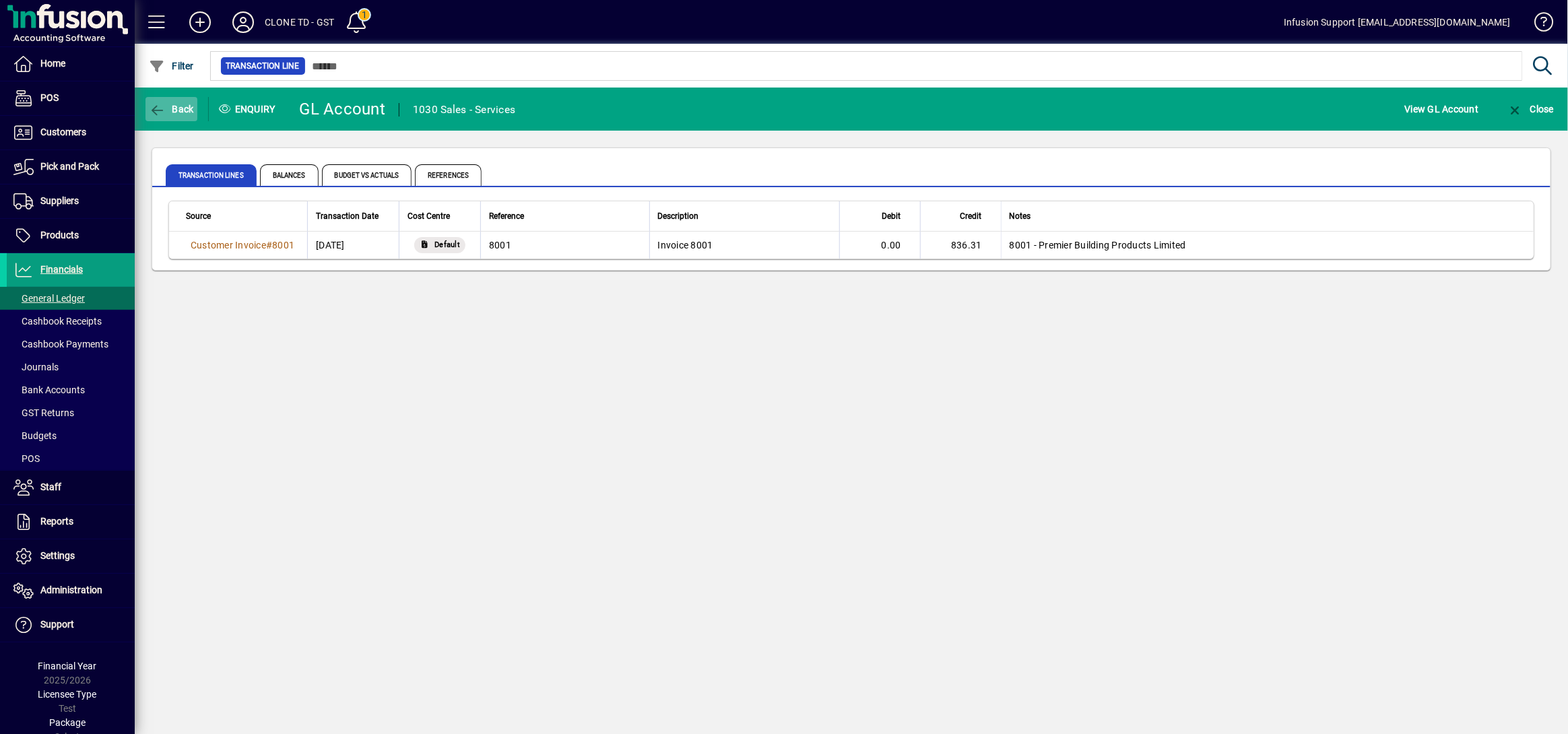
click at [149, 104] on icon "button" at bounding box center [157, 110] width 17 height 14
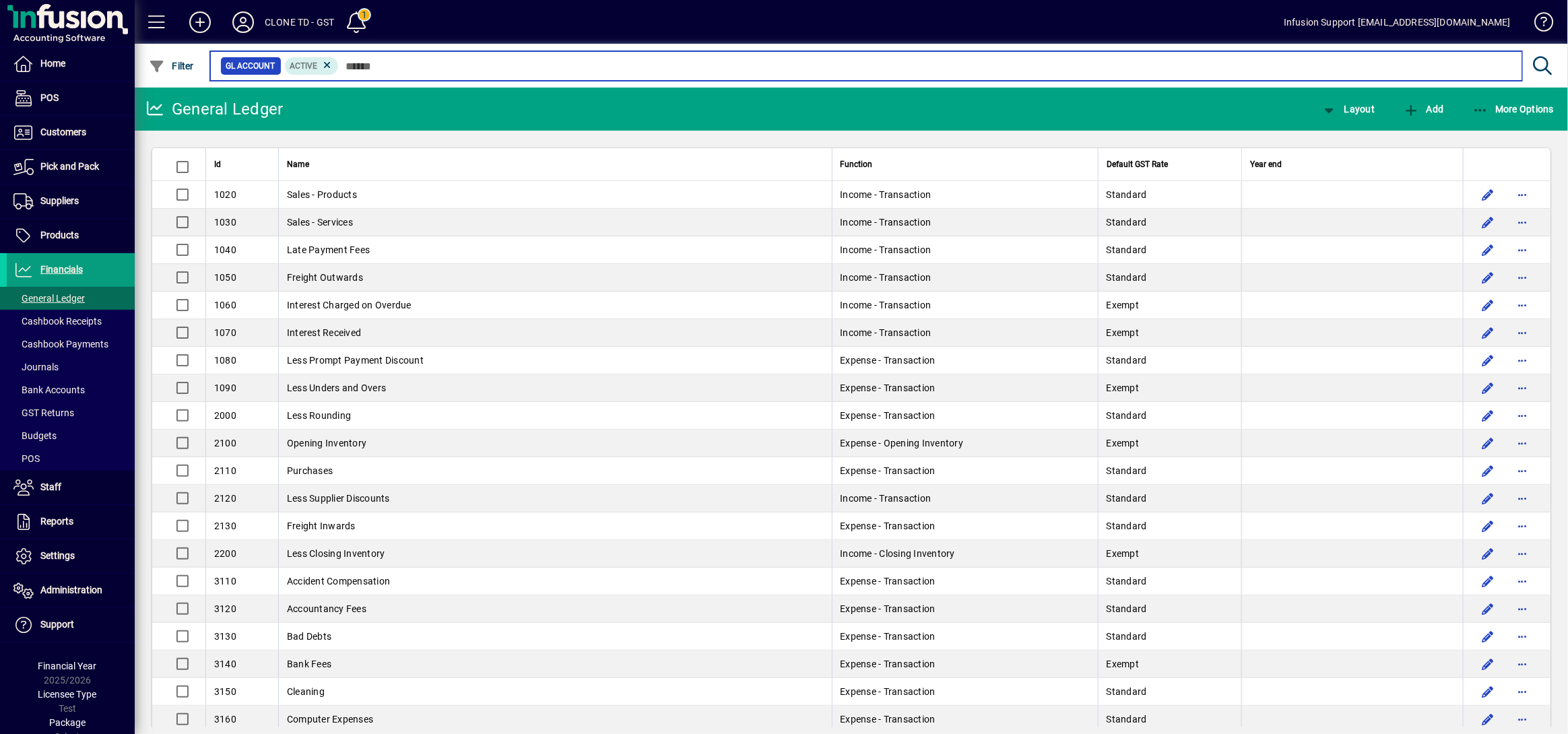
click at [424, 69] on input "text" at bounding box center [925, 66] width 1173 height 19
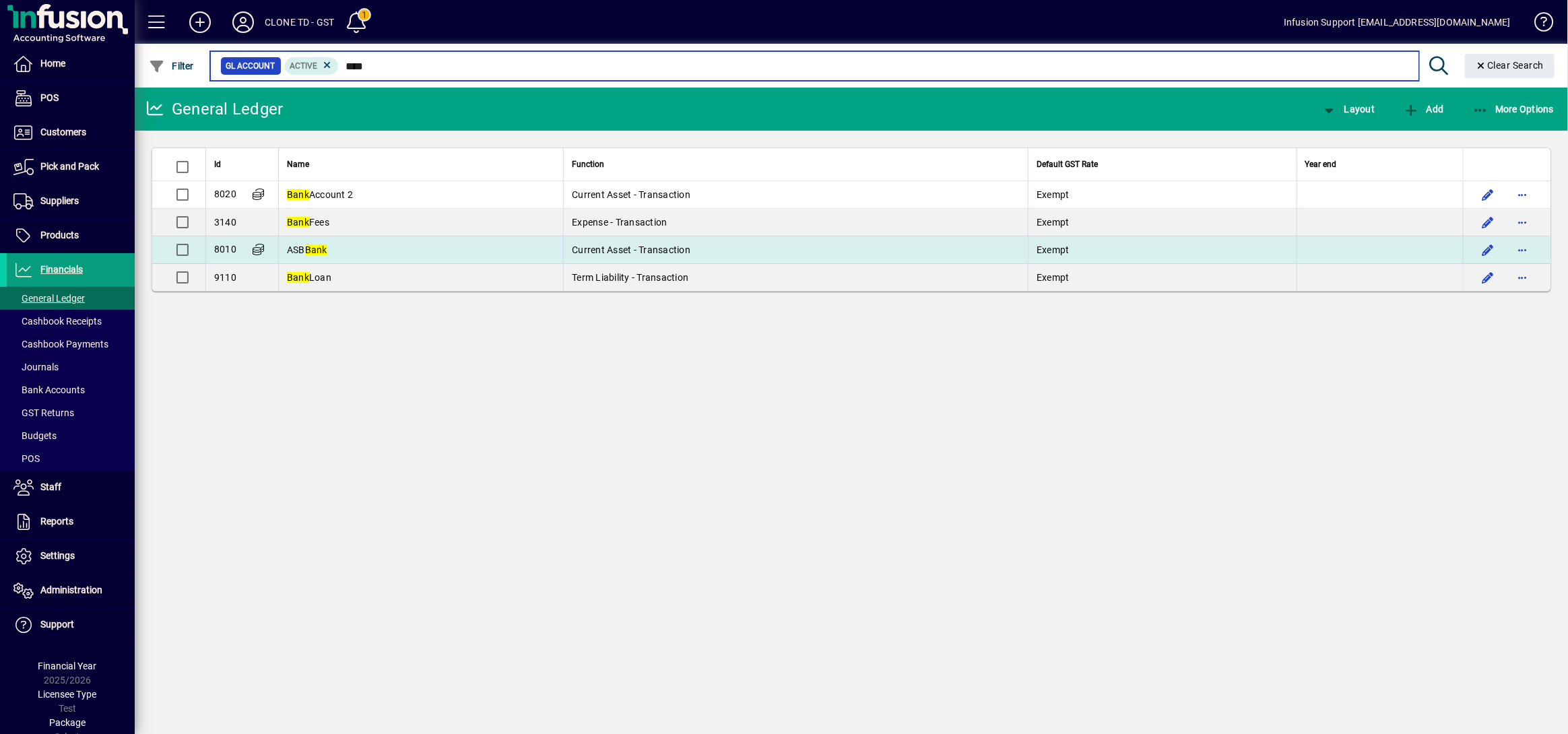
type input "****"
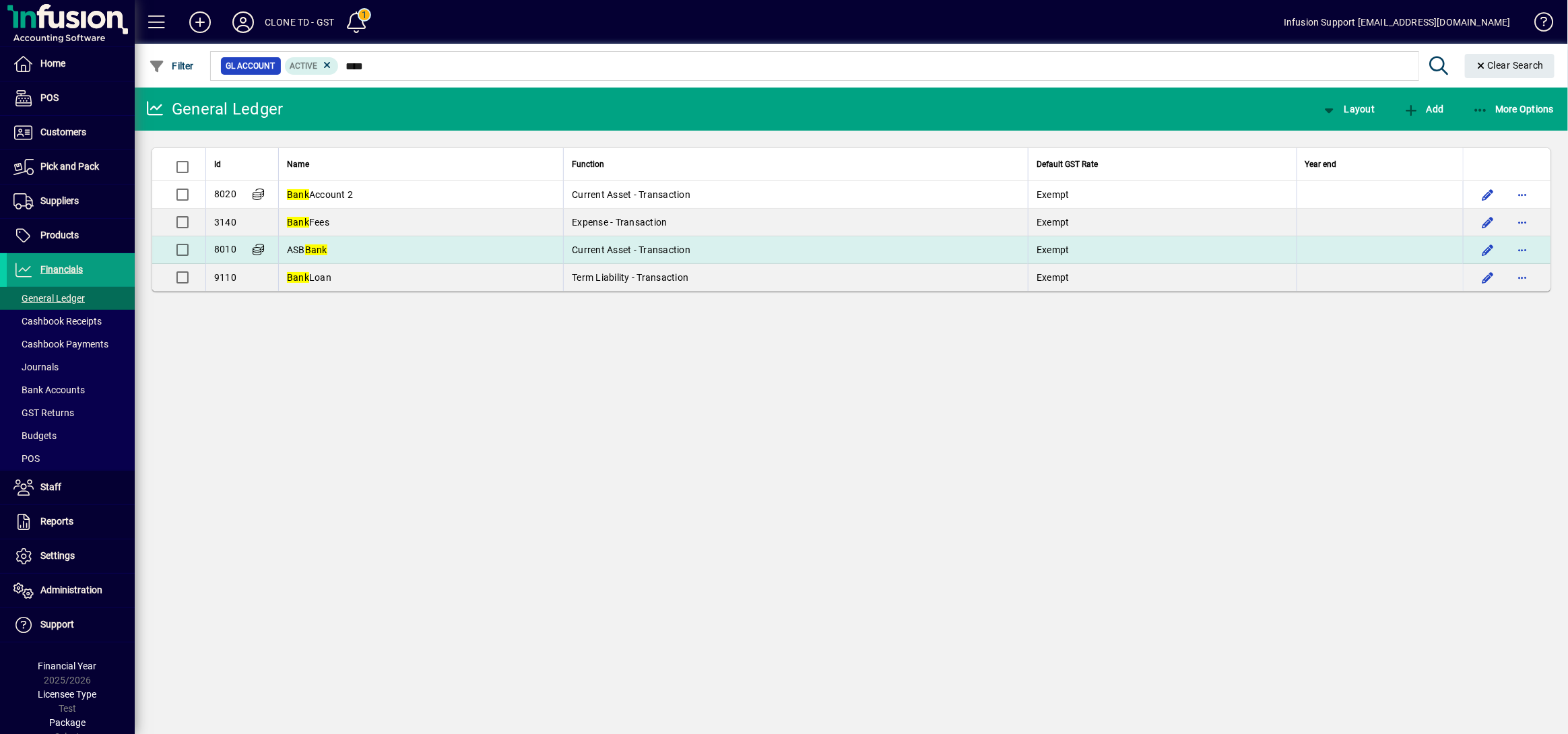
click at [382, 246] on td "ASB Bank" at bounding box center [421, 250] width 285 height 27
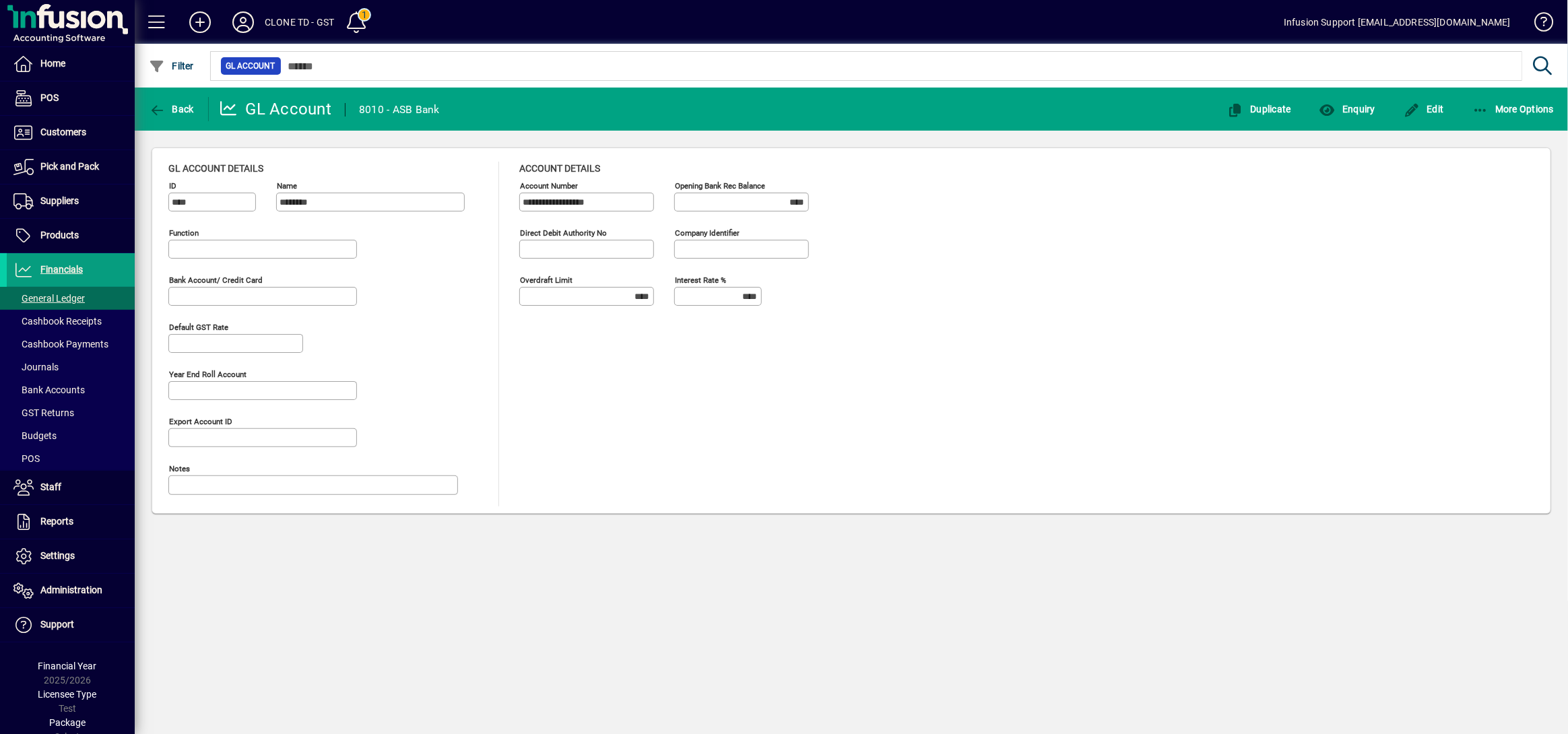
type input "**********"
click at [1360, 106] on span "Enquiry" at bounding box center [1347, 109] width 56 height 11
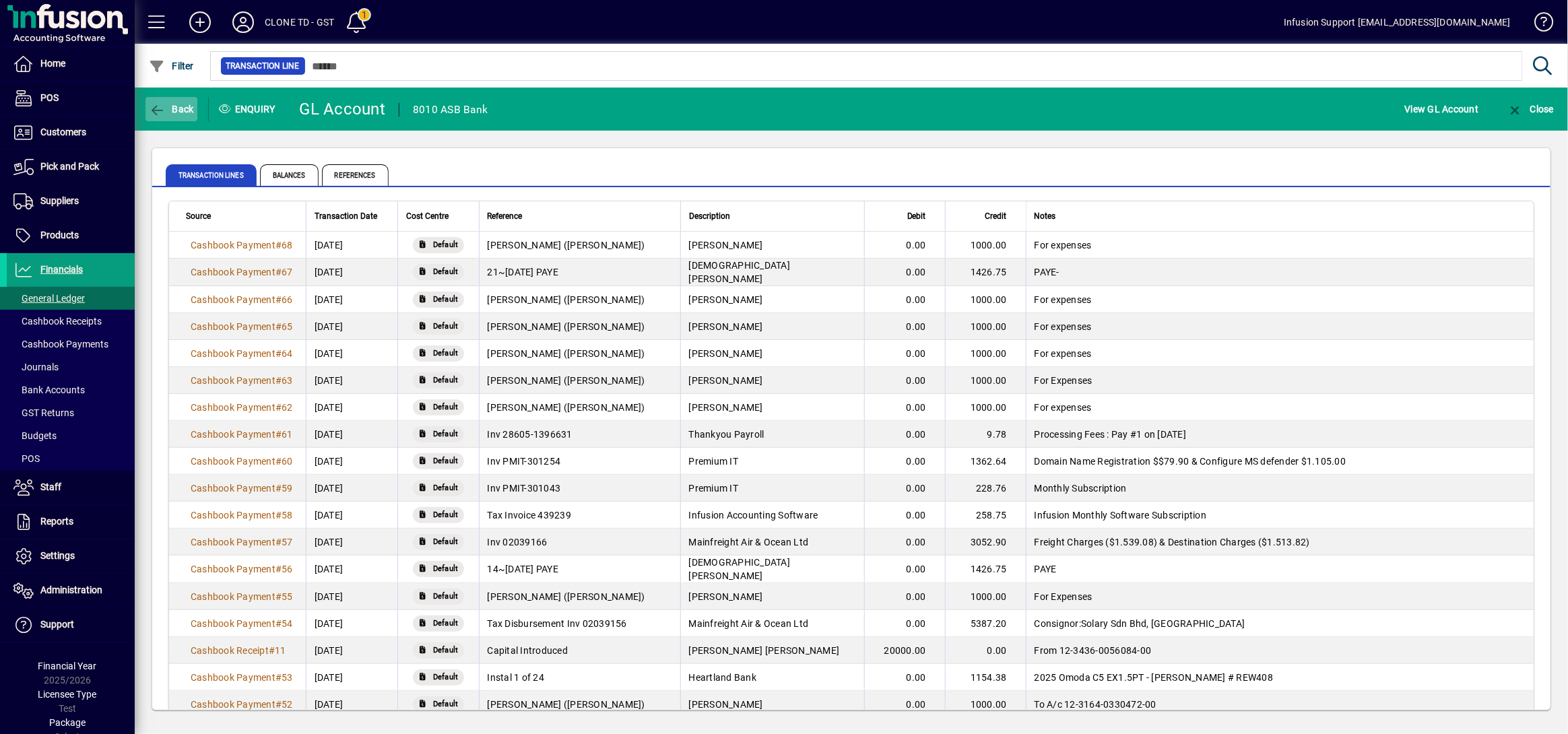
click at [155, 105] on icon "button" at bounding box center [157, 110] width 17 height 14
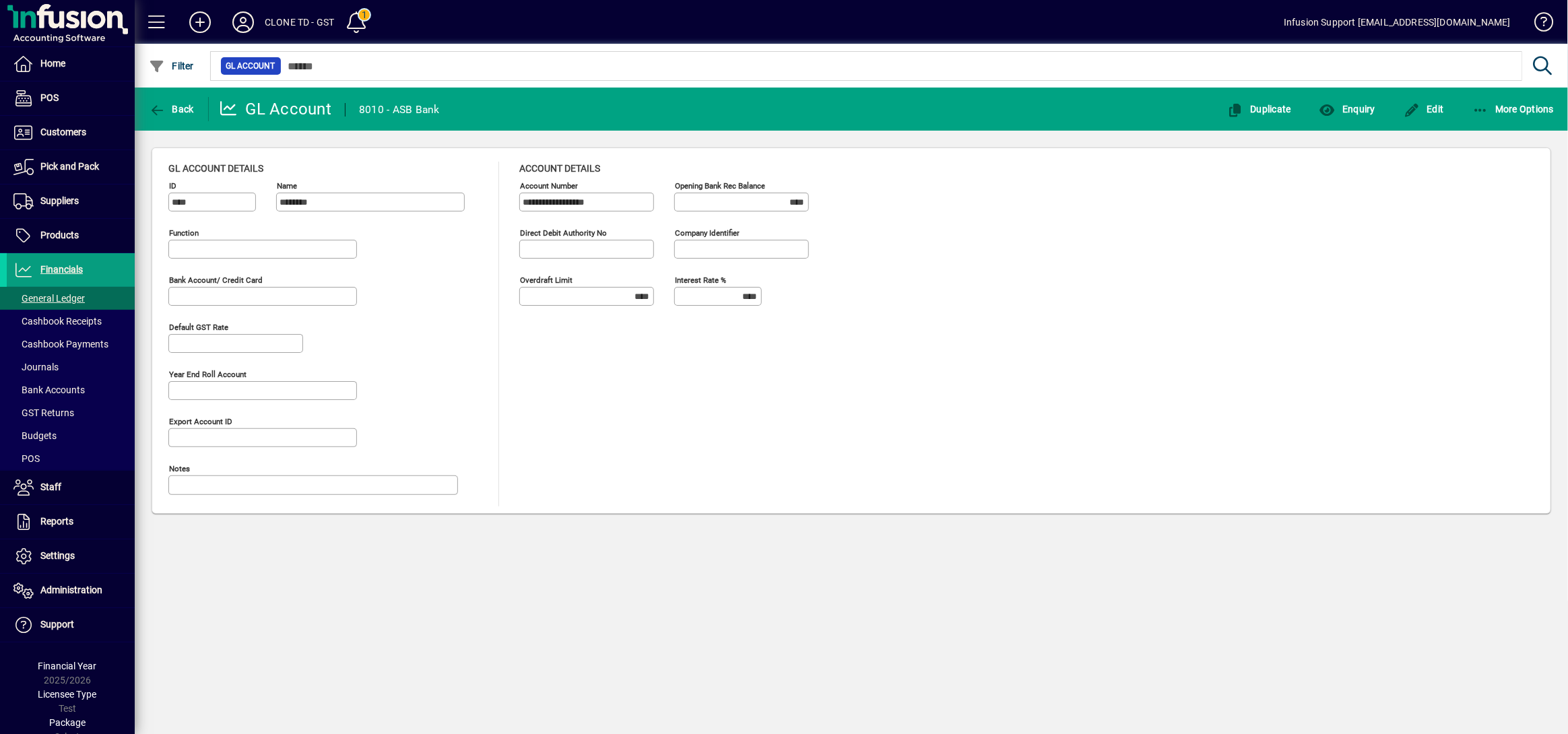
type input "**********"
click at [56, 268] on span "Financials" at bounding box center [61, 269] width 42 height 11
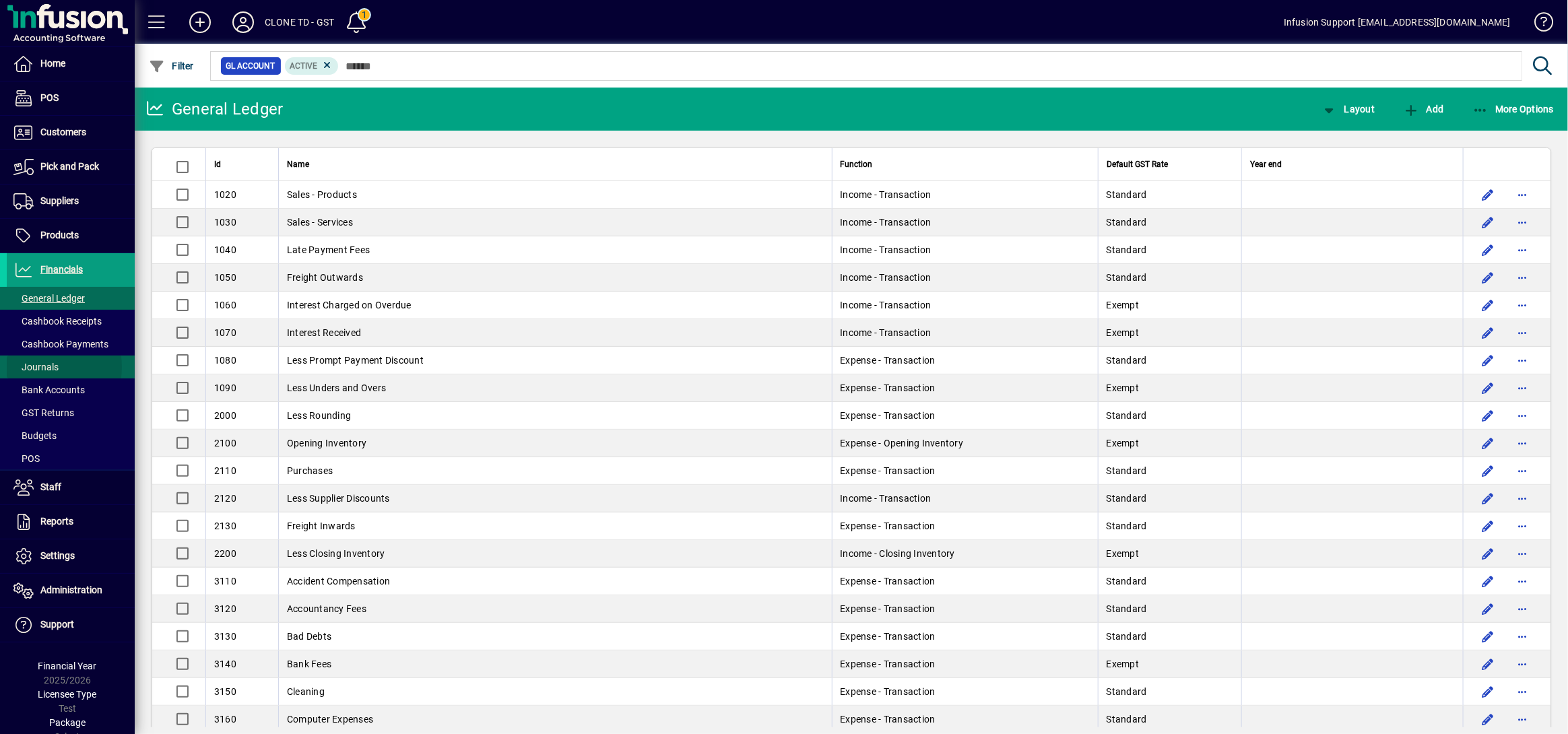
click at [52, 368] on span "Journals" at bounding box center [36, 367] width 45 height 11
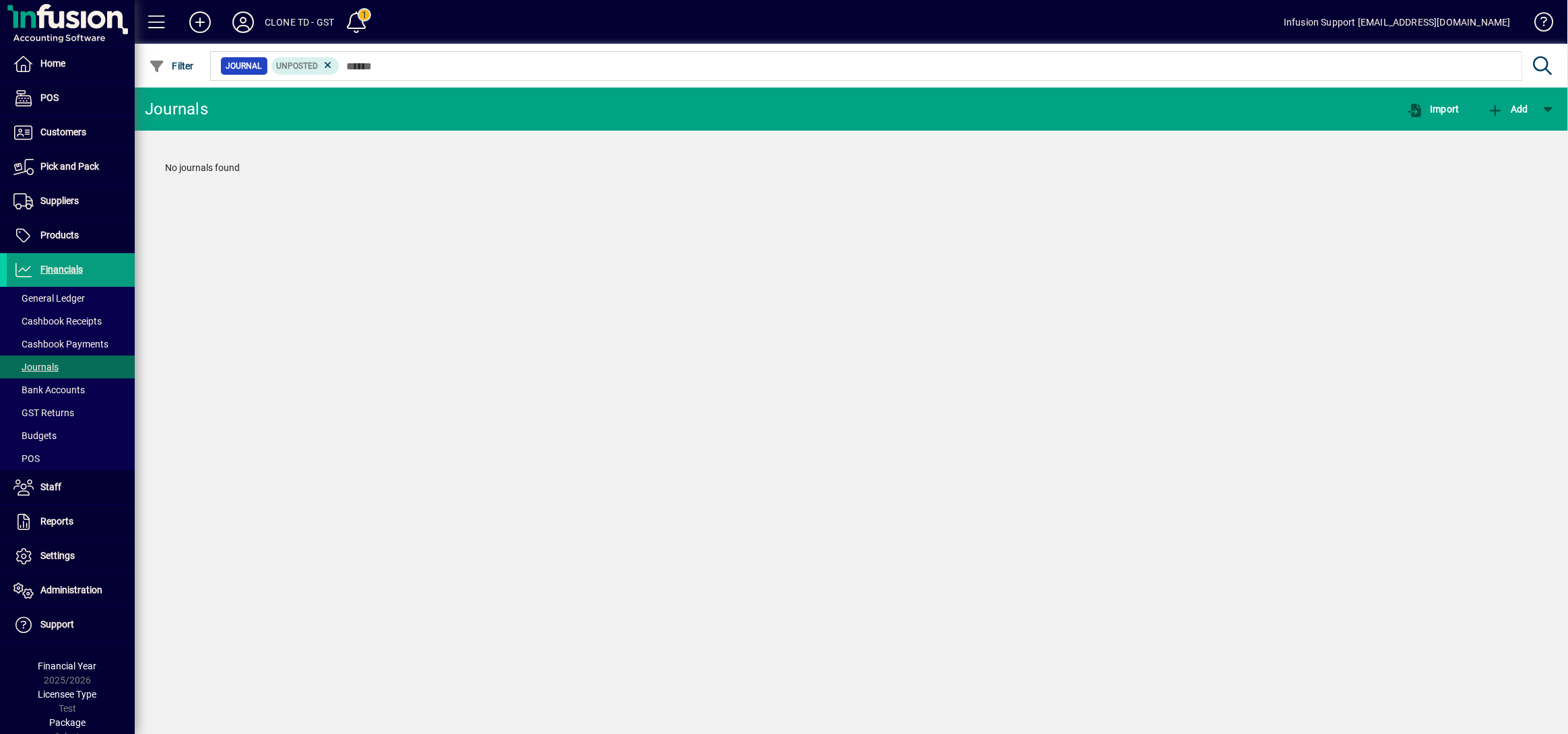
click at [329, 58] on div at bounding box center [925, 51] width 1434 height 15
click at [329, 68] on icon at bounding box center [328, 65] width 12 height 12
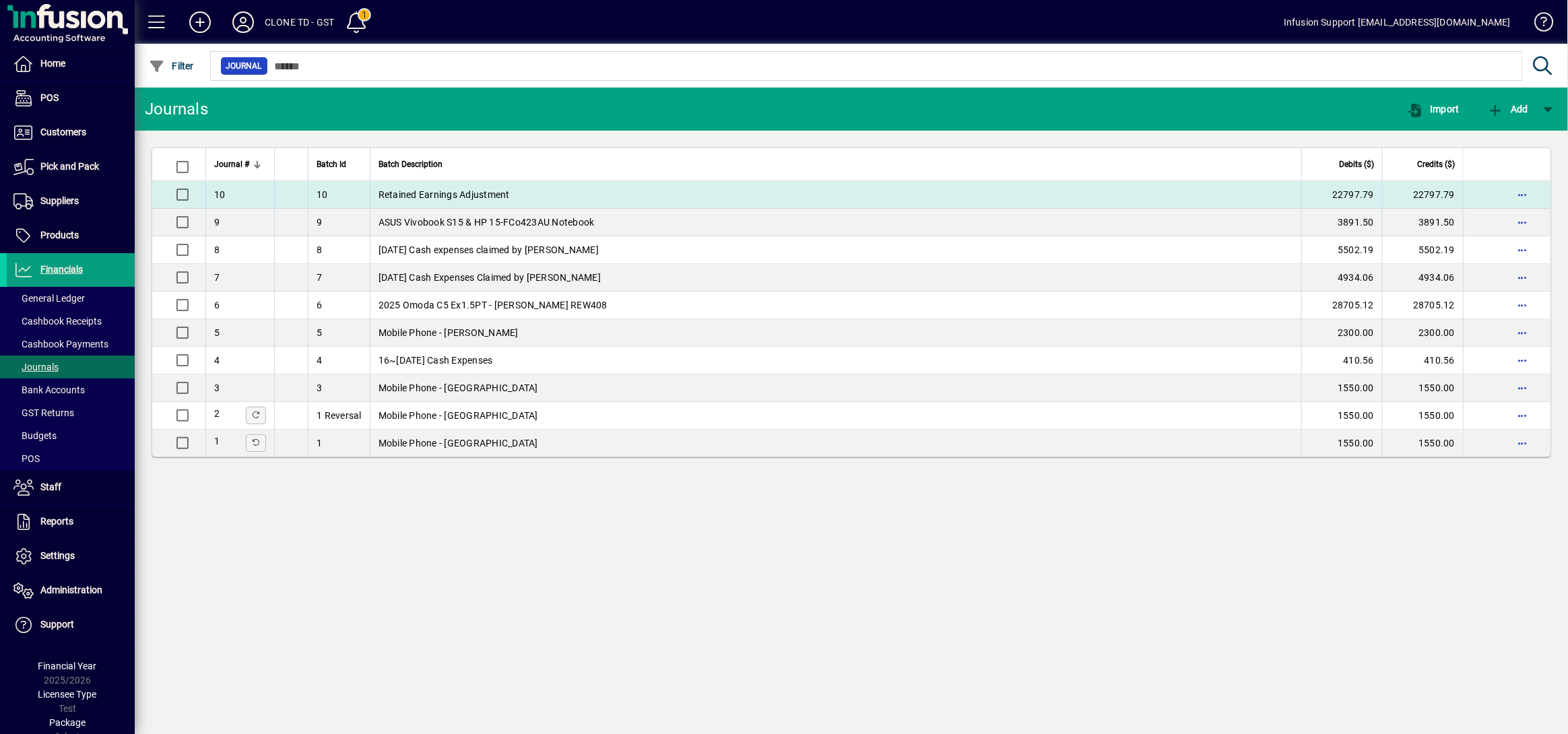
click at [436, 197] on td "Retained Earnings Adjustment" at bounding box center [835, 195] width 932 height 27
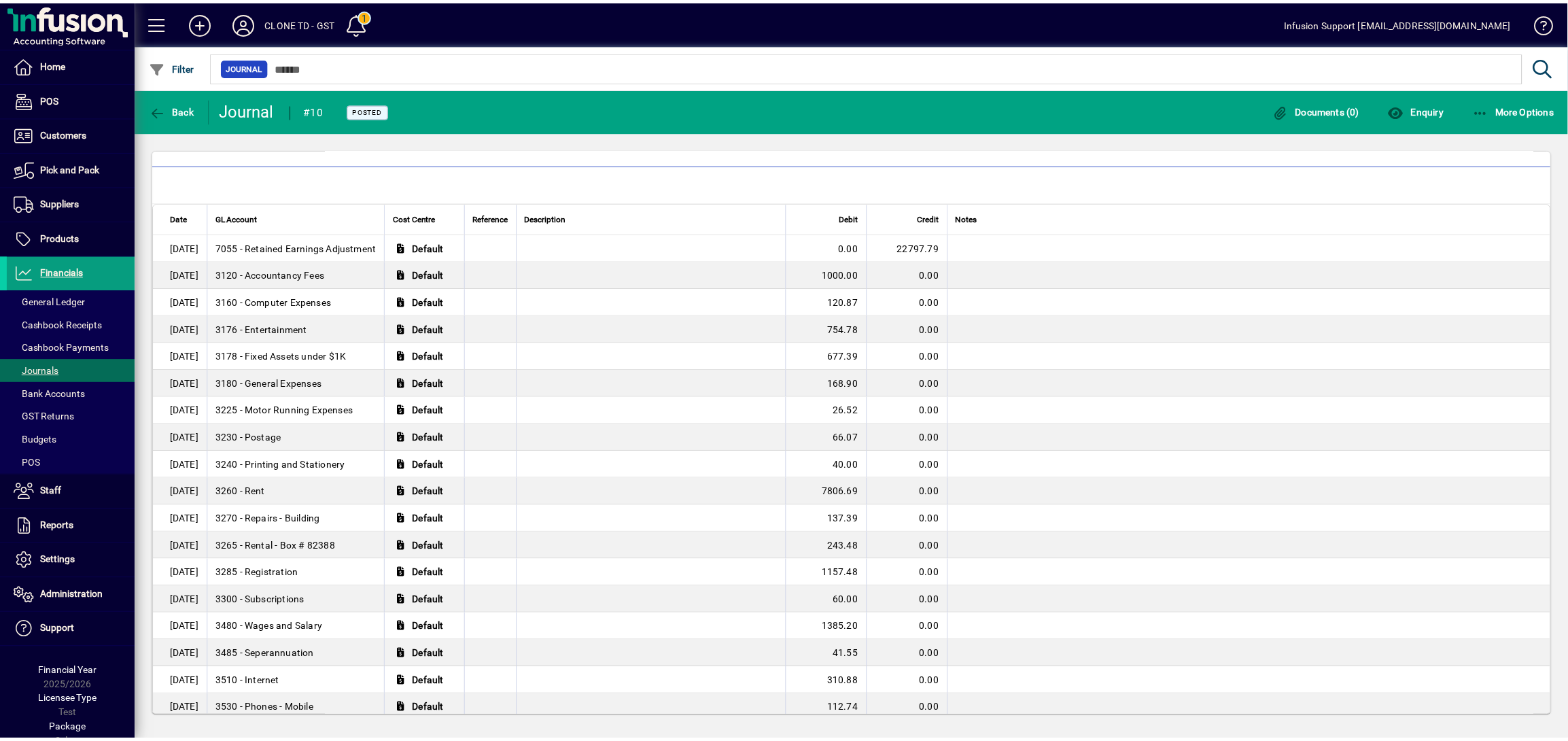
scroll to position [290, 0]
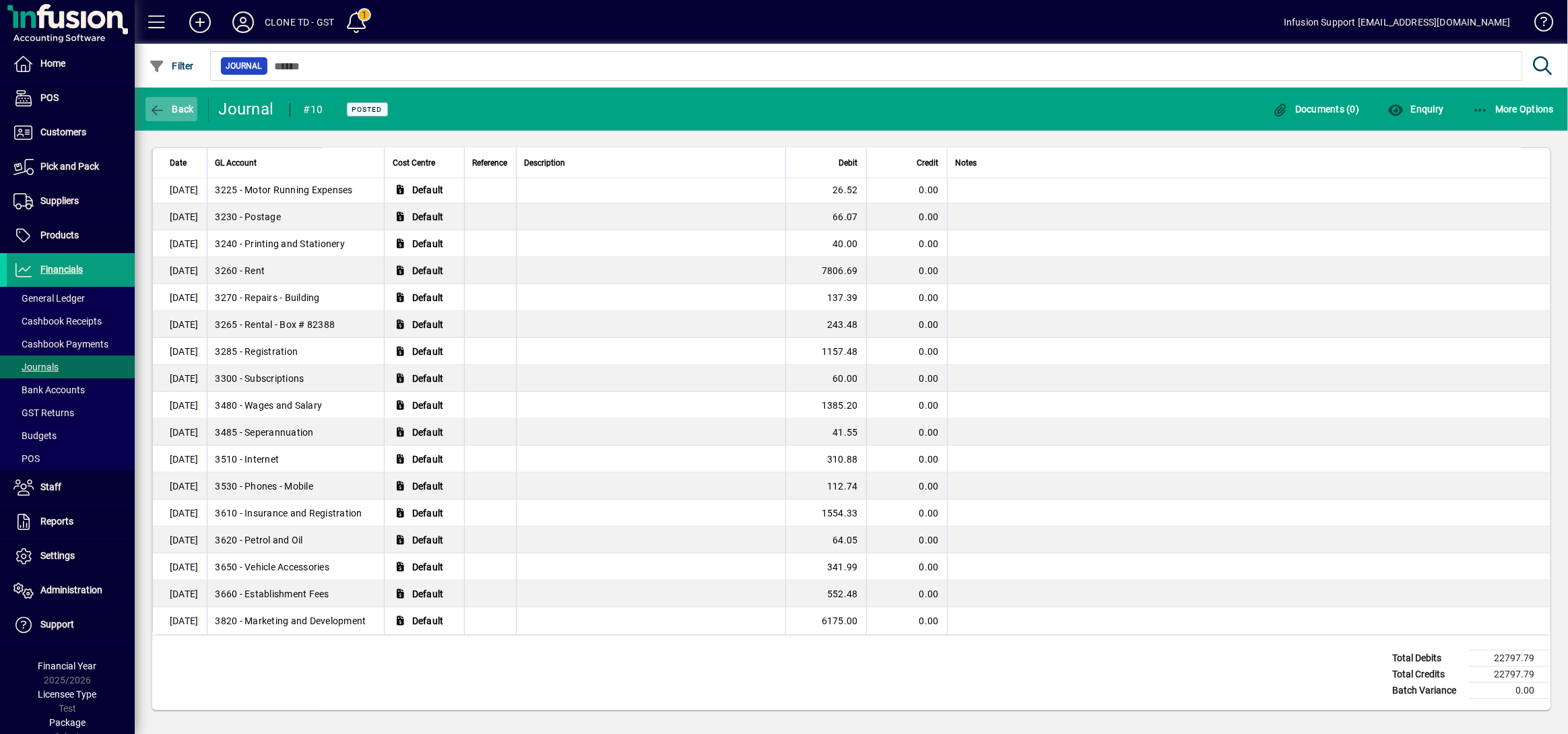
click at [165, 104] on span "Back" at bounding box center [171, 109] width 45 height 11
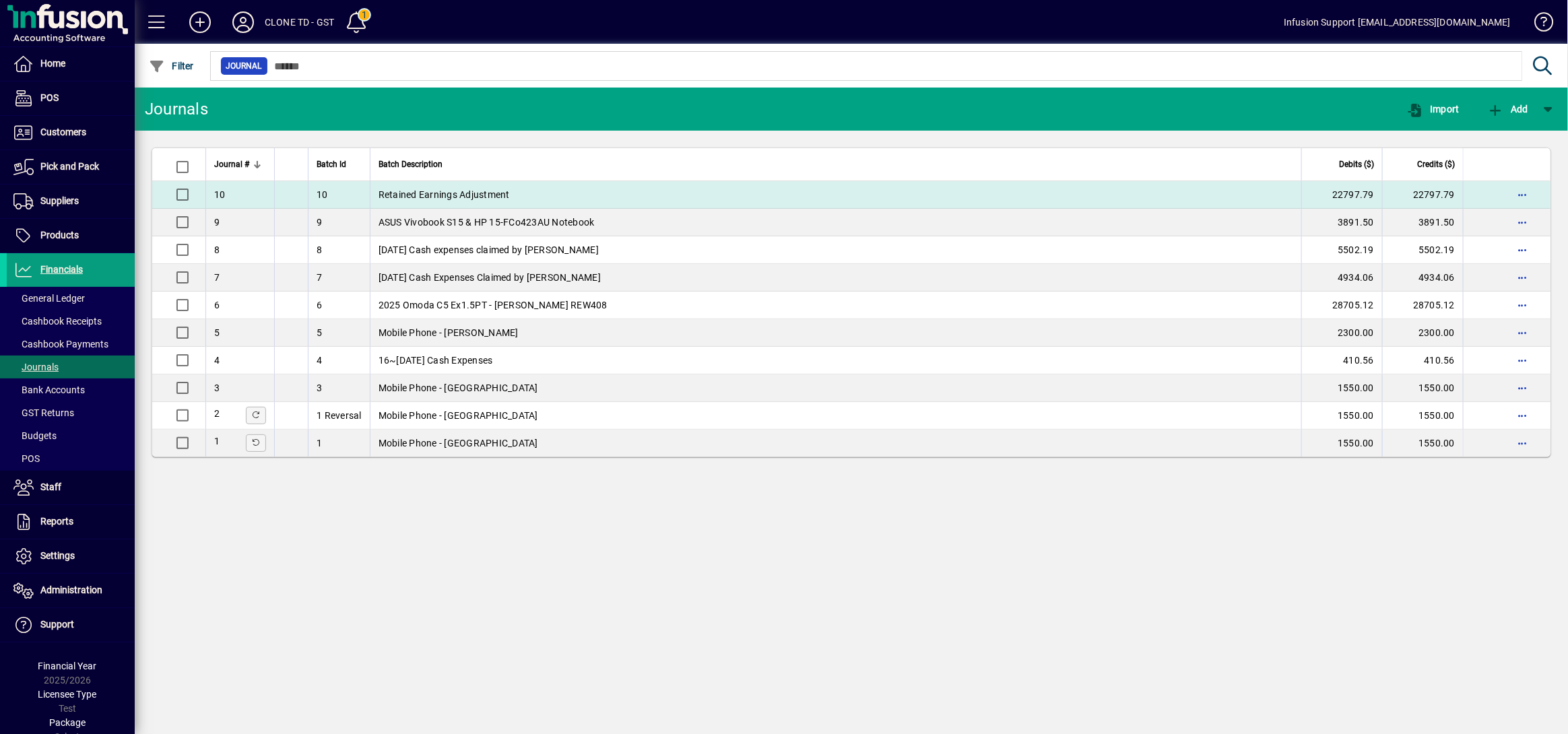
click at [398, 196] on td "Retained Earnings Adjustment" at bounding box center [835, 195] width 932 height 27
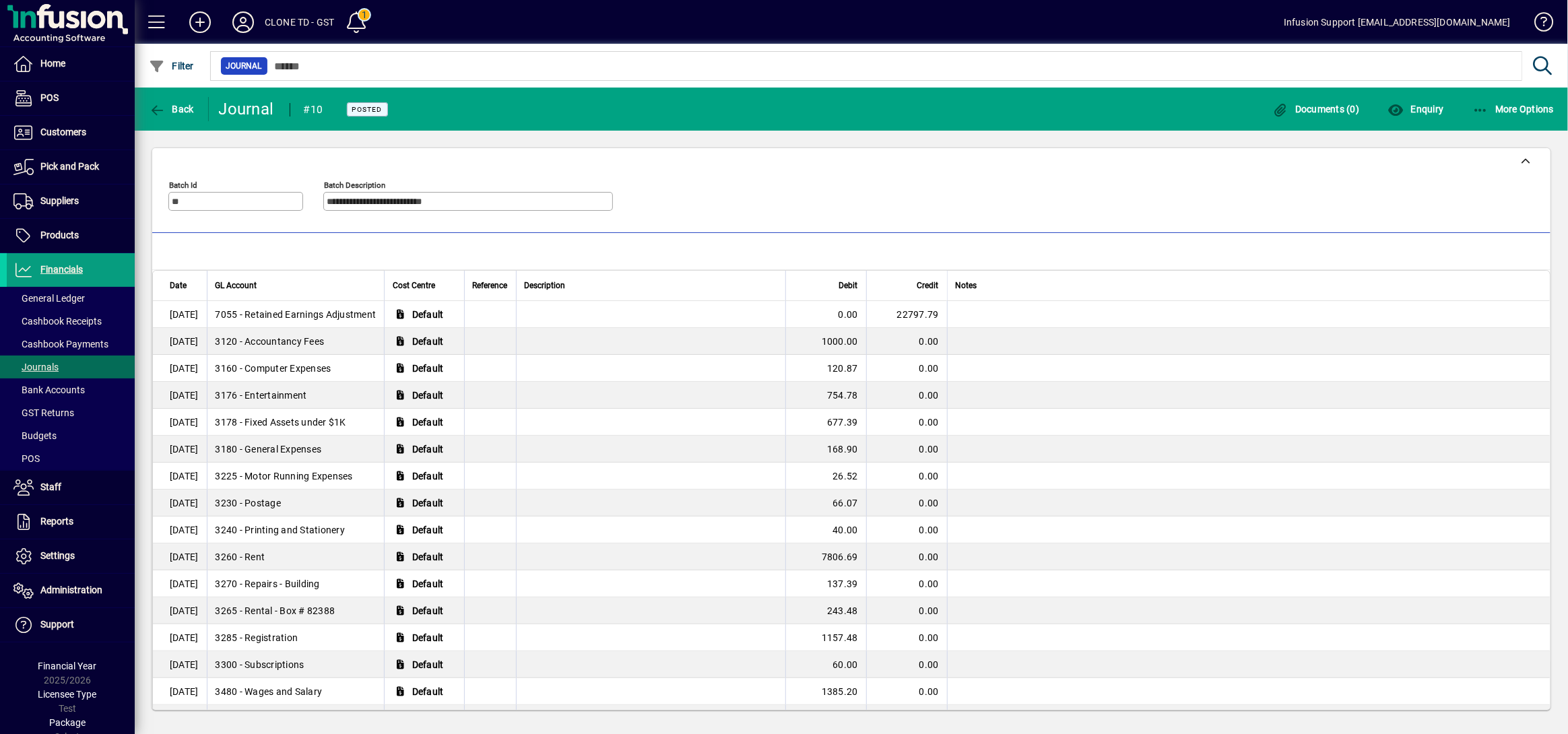
click at [1518, 127] on mat-toolbar-row "Back Journal #10 Posted Documents (0) Enquiry More Options" at bounding box center [851, 109] width 1434 height 43
click at [1519, 111] on span "More Options" at bounding box center [1513, 109] width 82 height 11
click at [147, 104] on div at bounding box center [784, 367] width 1568 height 734
click at [147, 107] on span "button" at bounding box center [171, 109] width 52 height 32
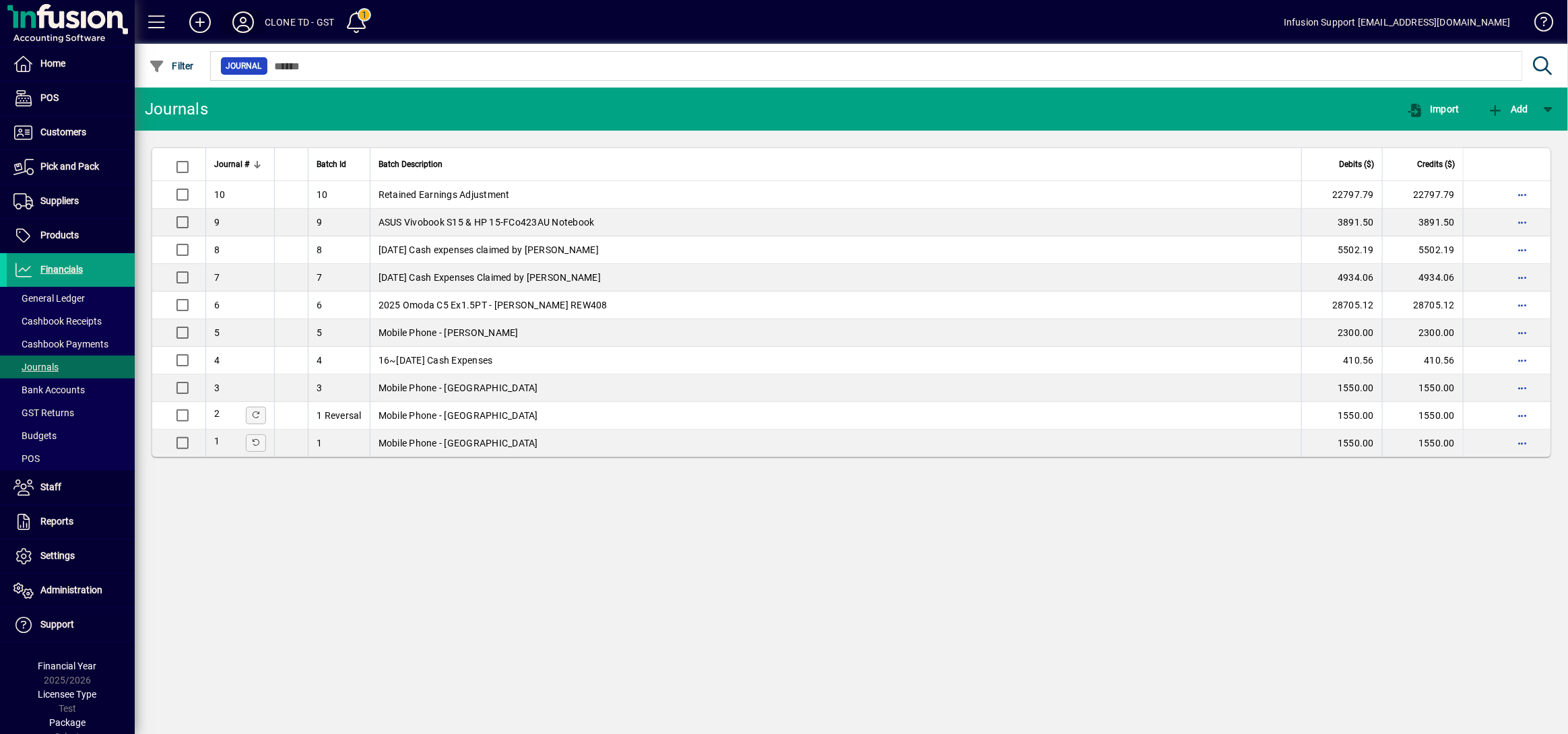
click at [237, 17] on icon at bounding box center [242, 22] width 27 height 22
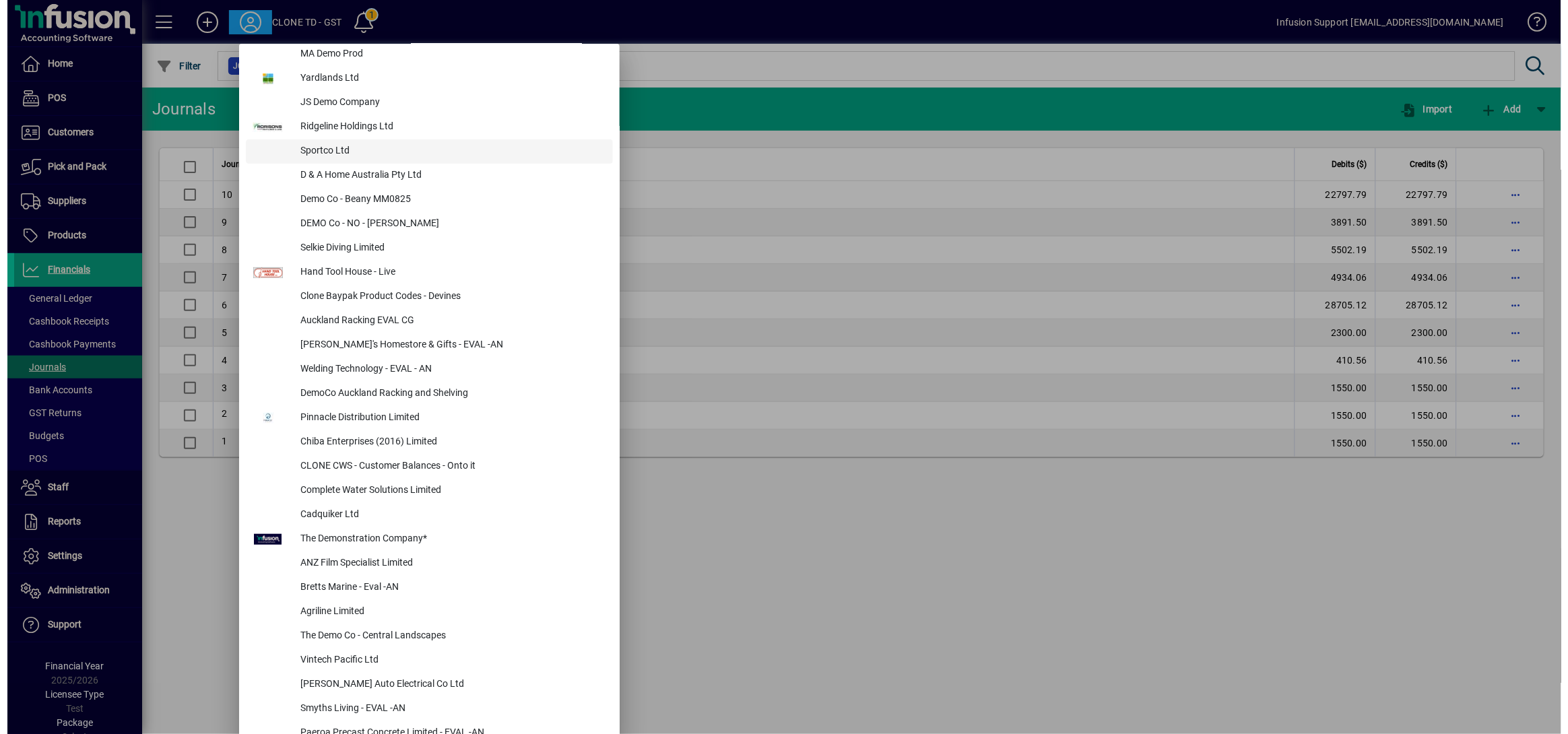
scroll to position [179, 0]
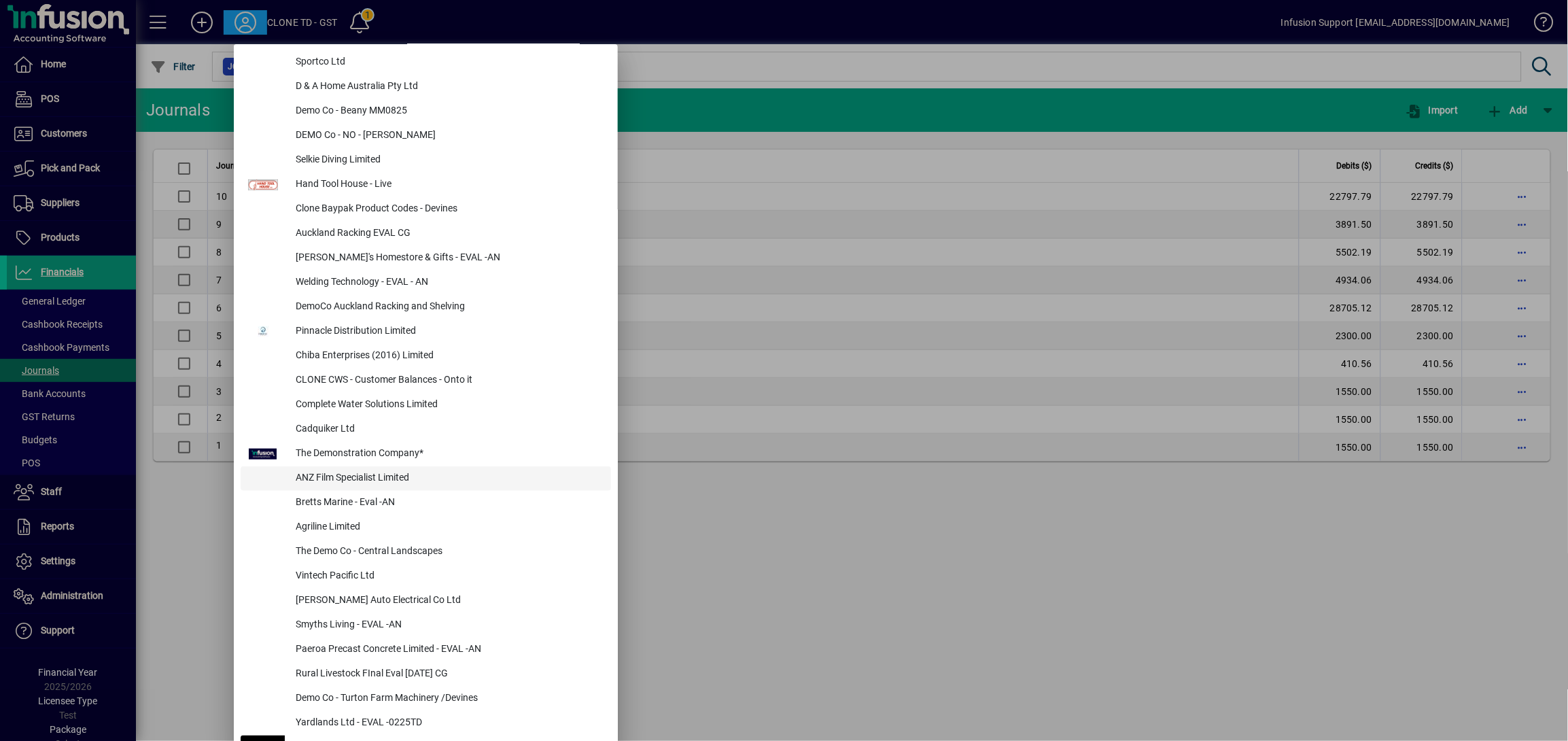
drag, startPoint x: 377, startPoint y: 477, endPoint x: 333, endPoint y: 471, distance: 44.4
click at [334, 476] on div "ANZ Film Specialist Limited" at bounding box center [448, 479] width 327 height 25
